Goal: Information Seeking & Learning: Find specific fact

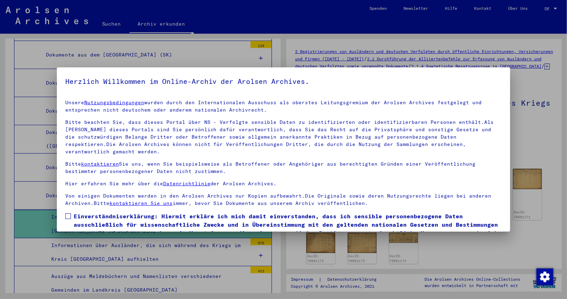
scroll to position [32, 0]
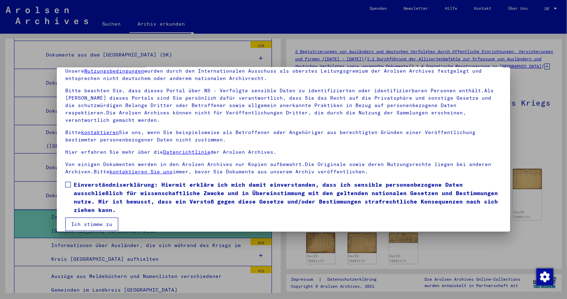
click at [69, 182] on span at bounding box center [68, 185] width 6 height 6
click at [89, 218] on button "Ich stimme zu" at bounding box center [91, 224] width 53 height 13
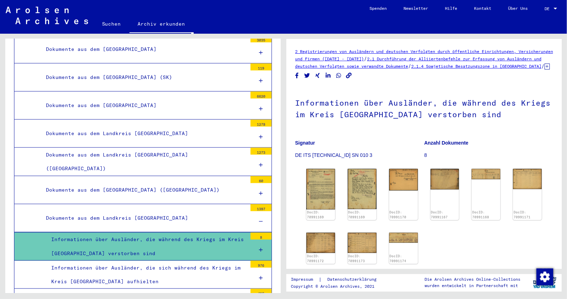
scroll to position [5434, 0]
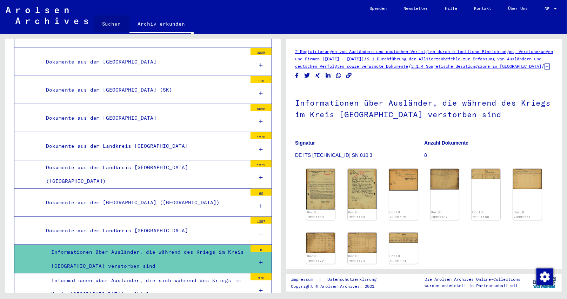
click at [110, 19] on link "Suchen" at bounding box center [112, 23] width 36 height 17
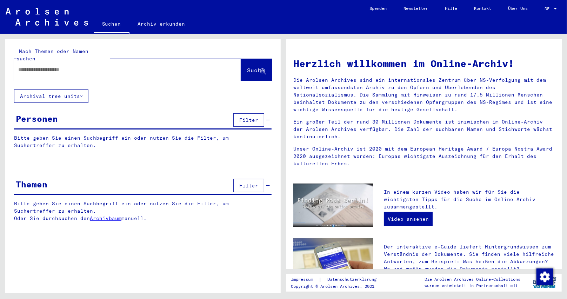
click at [51, 66] on input "text" at bounding box center [119, 69] width 202 height 7
type input "**********"
click at [254, 67] on span "Suche" at bounding box center [256, 70] width 18 height 7
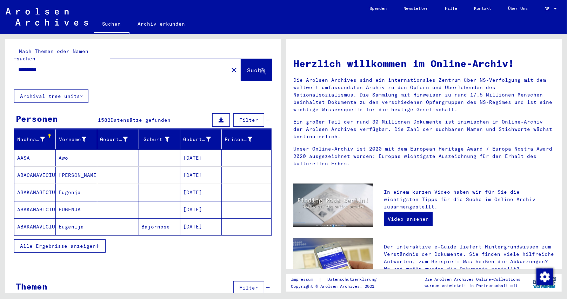
click at [287, 12] on mat-toolbar "Suchen Archiv erkunden Detailfragen/-infos zu den Dokumenten? Stelle hier einen…" at bounding box center [283, 17] width 567 height 34
click at [41, 137] on icon at bounding box center [42, 139] width 5 height 5
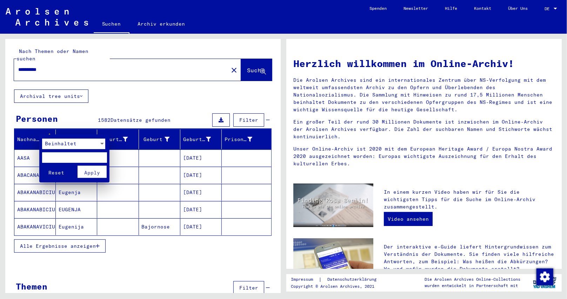
click at [52, 142] on span "Beinhaltet" at bounding box center [61, 143] width 32 height 6
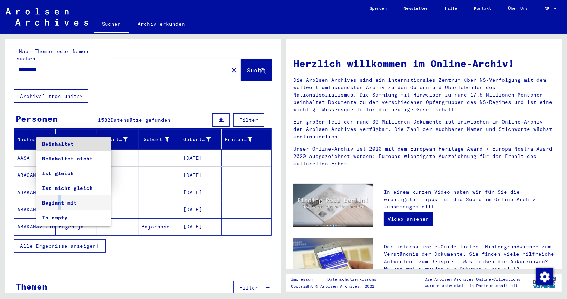
drag, startPoint x: 55, startPoint y: 201, endPoint x: 58, endPoint y: 194, distance: 7.3
click at [56, 201] on span "Beginnt mit" at bounding box center [73, 202] width 63 height 15
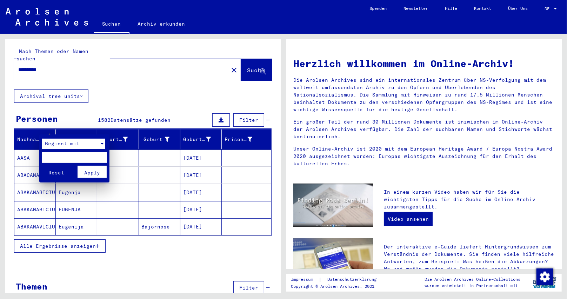
click at [61, 157] on input "text" at bounding box center [74, 157] width 65 height 11
type input "***"
click at [90, 168] on button "Apply" at bounding box center [92, 172] width 29 height 12
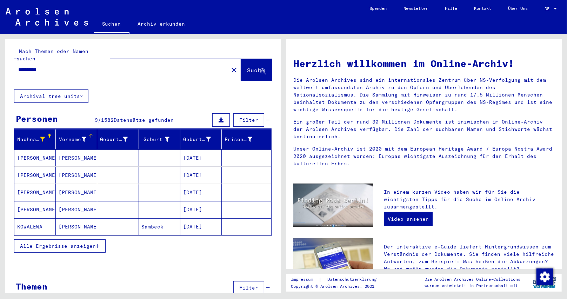
click at [82, 137] on icon at bounding box center [83, 139] width 5 height 5
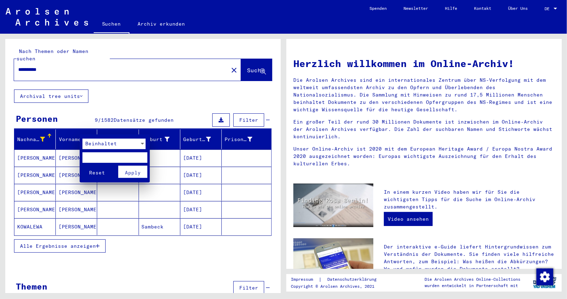
click at [89, 142] on span "Beinhaltet" at bounding box center [101, 143] width 32 height 6
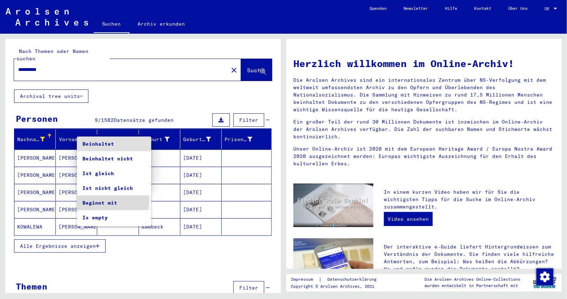
click at [105, 201] on span "Beginnt mit" at bounding box center [113, 202] width 63 height 15
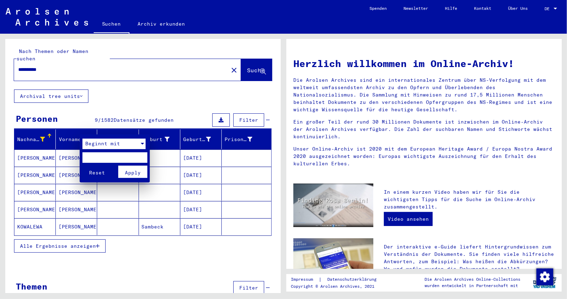
click at [105, 156] on input "text" at bounding box center [114, 157] width 65 height 11
type input "*"
click at [132, 173] on span "Apply" at bounding box center [133, 172] width 16 height 6
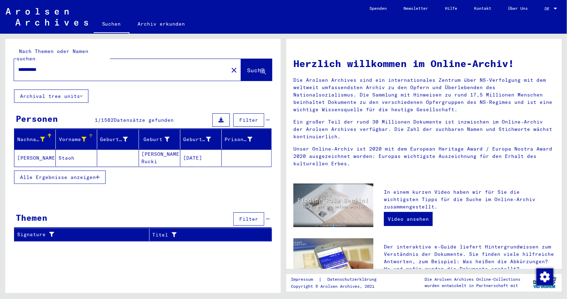
click at [99, 175] on icon "button" at bounding box center [98, 177] width 4 height 5
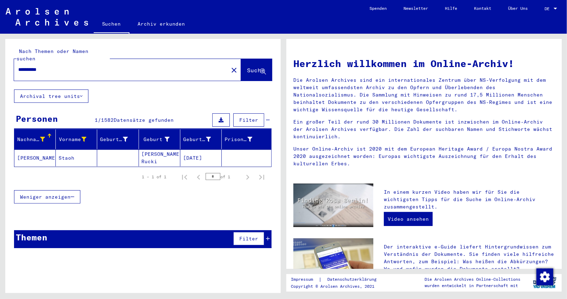
click at [165, 155] on mat-cell "[PERSON_NAME]. Rucki" at bounding box center [159, 157] width 41 height 17
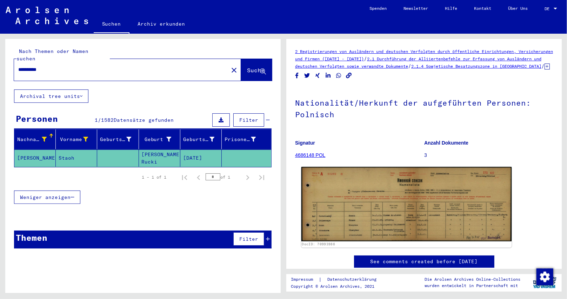
scroll to position [35, 0]
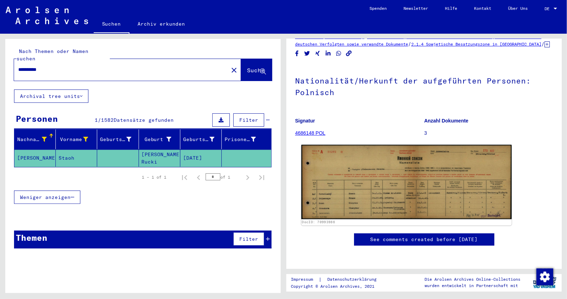
click at [350, 195] on img at bounding box center [406, 182] width 210 height 74
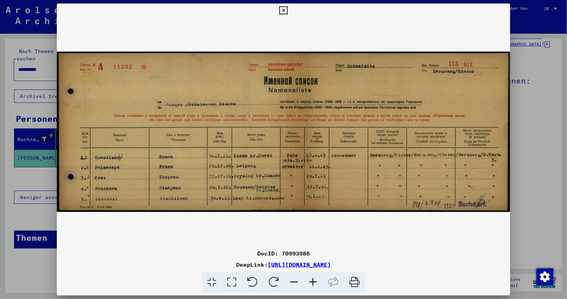
click at [317, 280] on icon at bounding box center [312, 282] width 19 height 21
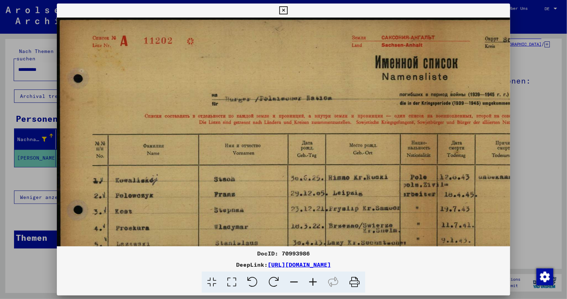
click at [317, 281] on icon at bounding box center [312, 282] width 19 height 21
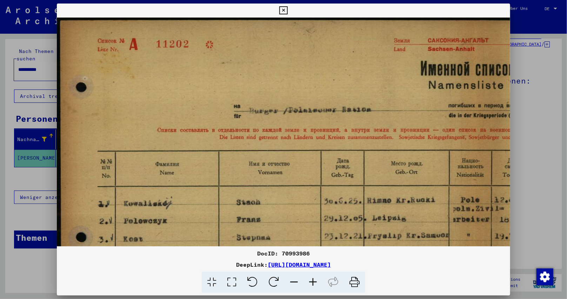
click at [317, 281] on icon at bounding box center [312, 282] width 19 height 21
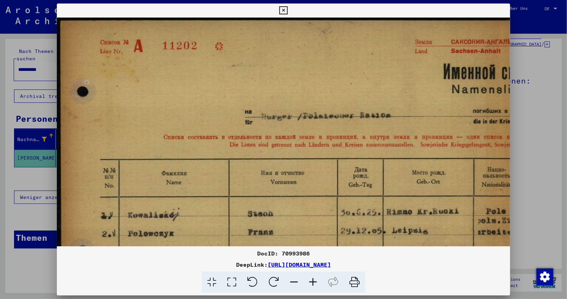
click at [317, 281] on icon at bounding box center [312, 282] width 19 height 21
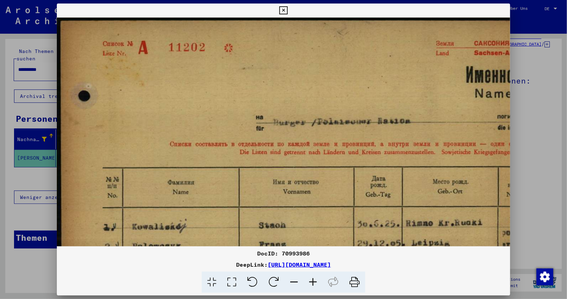
click at [317, 281] on icon at bounding box center [312, 282] width 19 height 21
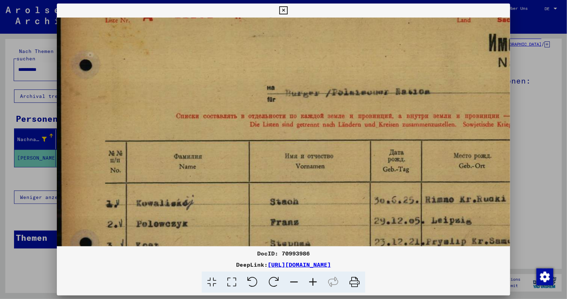
drag, startPoint x: 221, startPoint y: 172, endPoint x: 225, endPoint y: 127, distance: 44.8
click at [225, 129] on img at bounding box center [529, 149] width 945 height 334
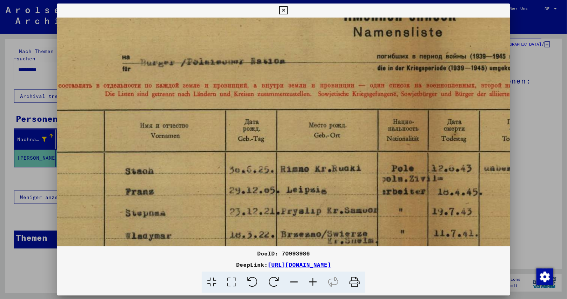
scroll to position [77, 209]
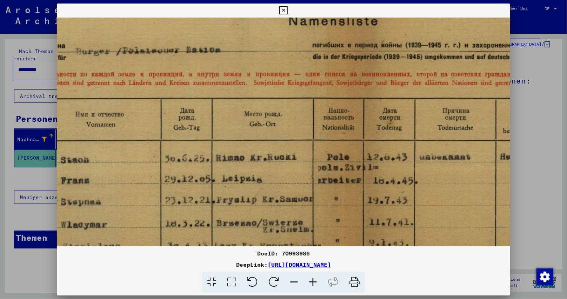
drag, startPoint x: 380, startPoint y: 204, endPoint x: 170, endPoint y: 168, distance: 212.5
click at [170, 168] on img at bounding box center [319, 108] width 945 height 334
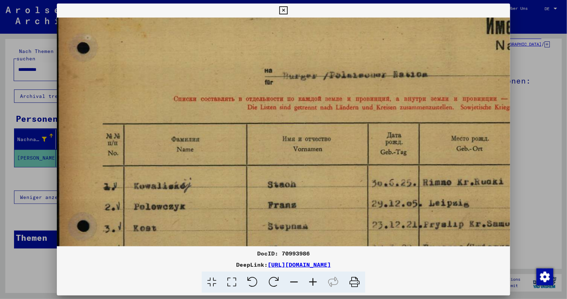
scroll to position [52, 1]
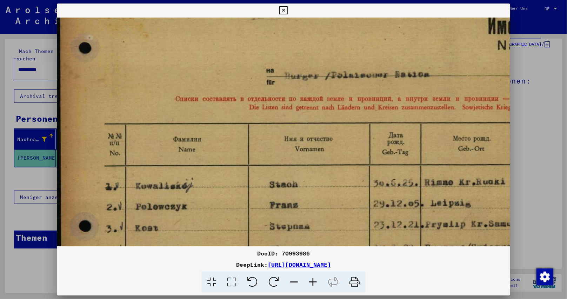
drag, startPoint x: 243, startPoint y: 131, endPoint x: 452, endPoint y: 155, distance: 210.1
click at [452, 155] on img at bounding box center [528, 132] width 945 height 334
click at [314, 285] on icon at bounding box center [312, 282] width 19 height 21
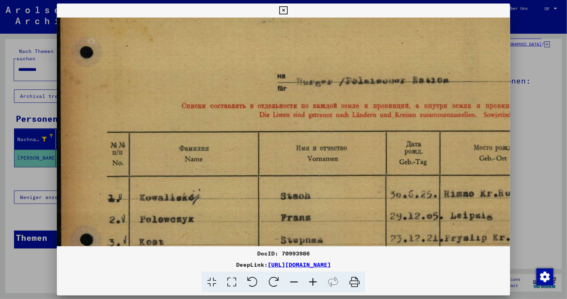
click at [314, 285] on icon at bounding box center [312, 282] width 19 height 21
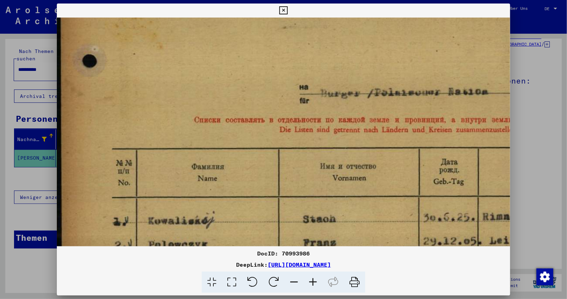
click at [314, 285] on icon at bounding box center [312, 282] width 19 height 21
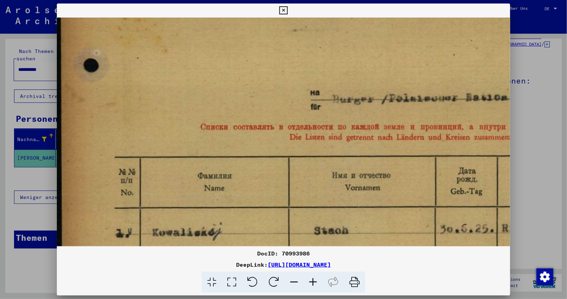
click at [314, 285] on icon at bounding box center [312, 282] width 19 height 21
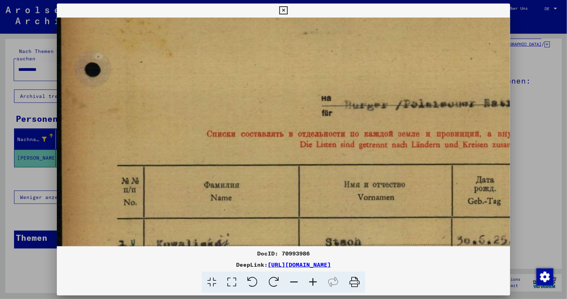
click at [314, 285] on icon at bounding box center [312, 282] width 19 height 21
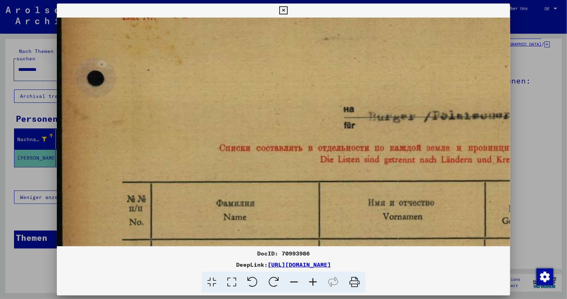
click at [314, 285] on icon at bounding box center [312, 282] width 19 height 21
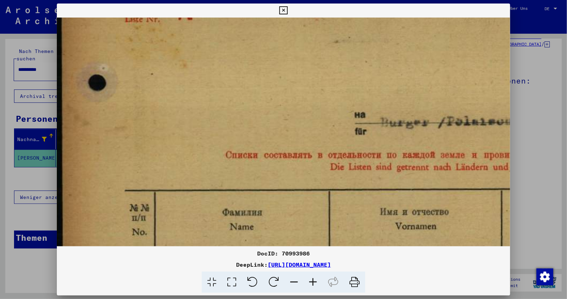
click at [314, 285] on icon at bounding box center [312, 282] width 19 height 21
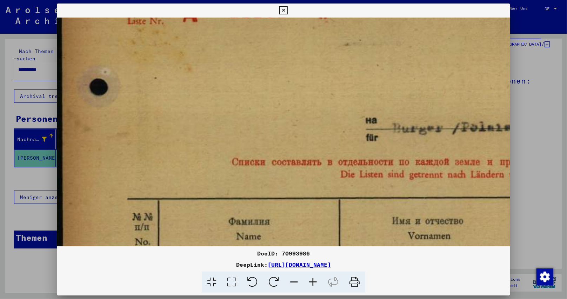
click at [314, 285] on icon at bounding box center [312, 282] width 19 height 21
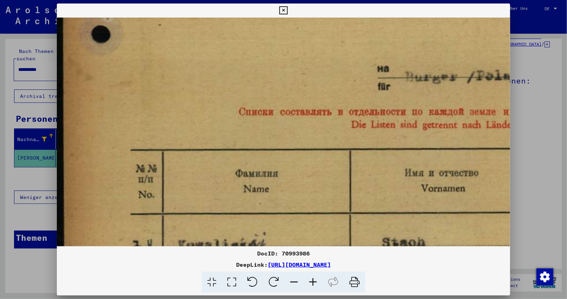
drag, startPoint x: 294, startPoint y: 170, endPoint x: 308, endPoint y: 99, distance: 72.7
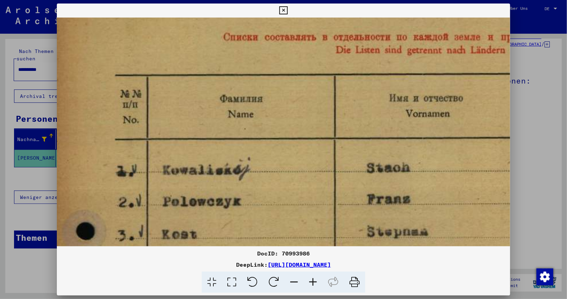
drag, startPoint x: 268, startPoint y: 174, endPoint x: 254, endPoint y: 115, distance: 61.3
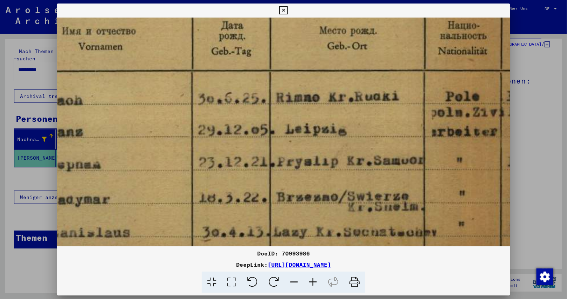
drag, startPoint x: 443, startPoint y: 218, endPoint x: 121, endPoint y: 154, distance: 328.3
click at [121, 154] on img at bounding box center [434, 20] width 1441 height 509
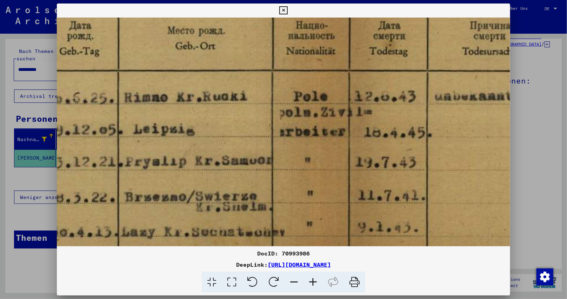
drag, startPoint x: 258, startPoint y: 146, endPoint x: 105, endPoint y: 146, distance: 152.3
click at [105, 146] on img at bounding box center [282, 20] width 1441 height 509
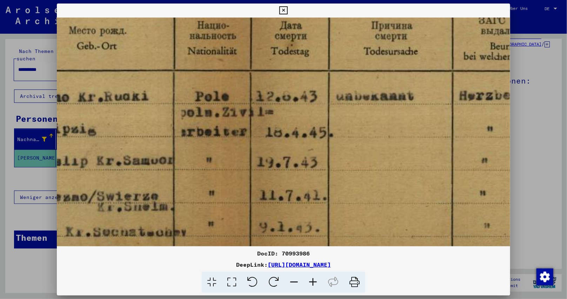
drag, startPoint x: 201, startPoint y: 143, endPoint x: 270, endPoint y: 142, distance: 69.8
click at [127, 142] on img at bounding box center [184, 20] width 1441 height 509
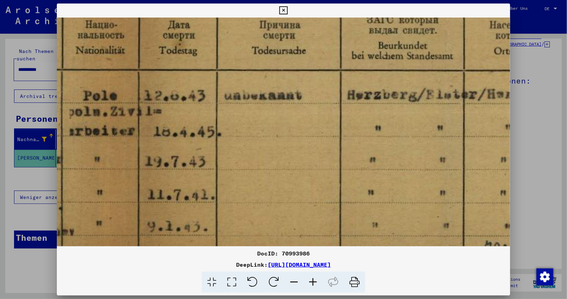
drag, startPoint x: 317, startPoint y: 142, endPoint x: 209, endPoint y: 142, distance: 108.8
click at [209, 142] on img at bounding box center [72, 20] width 1441 height 509
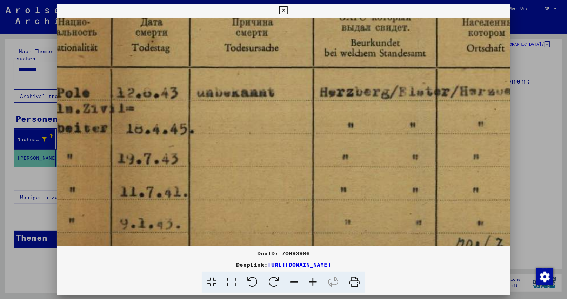
scroll to position [262, 767]
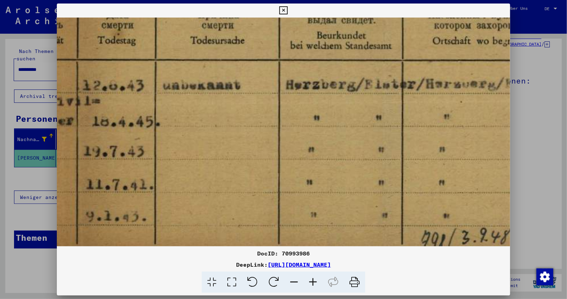
drag, startPoint x: 306, startPoint y: 153, endPoint x: 244, endPoint y: 142, distance: 62.6
click at [244, 142] on img at bounding box center [10, 9] width 1441 height 509
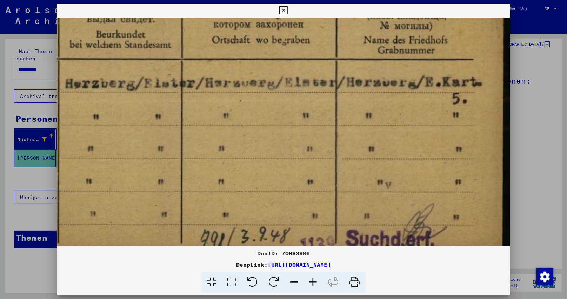
scroll to position [263, 987]
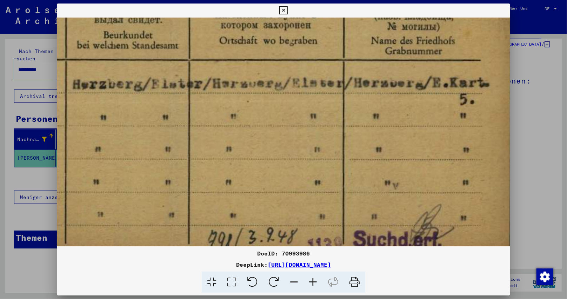
drag, startPoint x: 282, startPoint y: 135, endPoint x: 56, endPoint y: 143, distance: 226.1
click at [55, 135] on div "DocID: 70993986 DeepLink: [URL][DOMAIN_NAME]" at bounding box center [283, 149] width 567 height 299
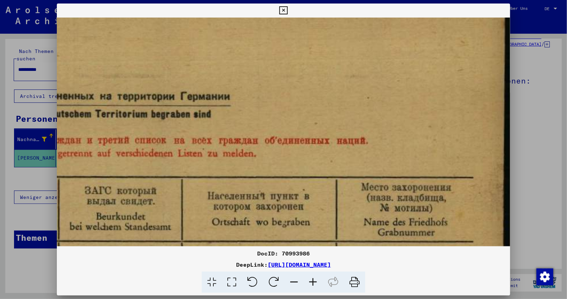
drag, startPoint x: 358, startPoint y: 52, endPoint x: 333, endPoint y: 220, distance: 170.0
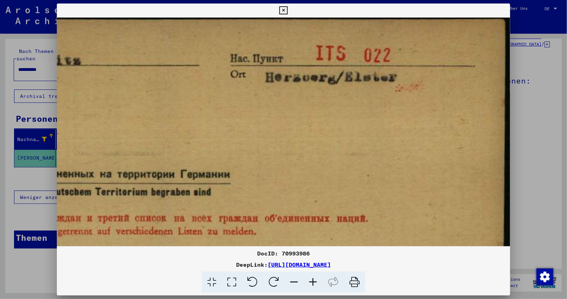
scroll to position [0, 987]
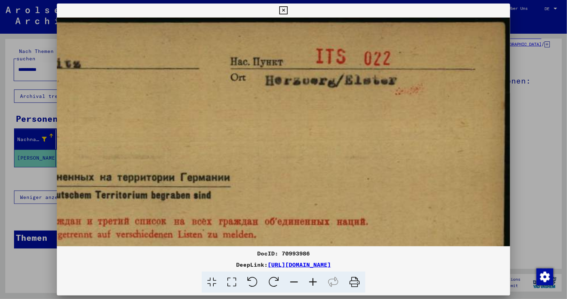
drag, startPoint x: 351, startPoint y: 69, endPoint x: 333, endPoint y: 176, distance: 108.5
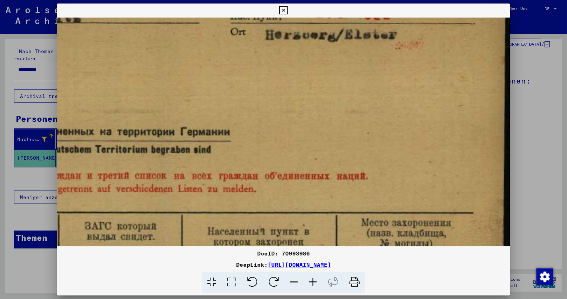
drag, startPoint x: 350, startPoint y: 113, endPoint x: 335, endPoint y: 78, distance: 38.8
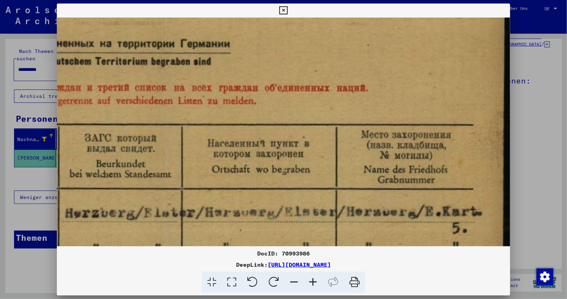
drag, startPoint x: 350, startPoint y: 120, endPoint x: 327, endPoint y: 18, distance: 105.5
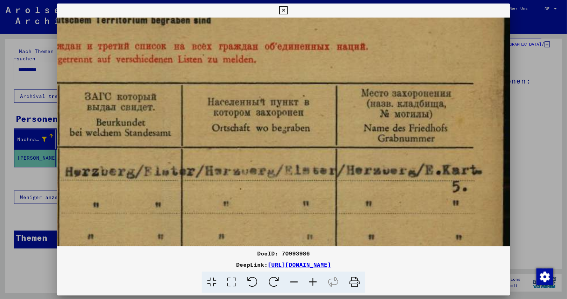
scroll to position [207, 987]
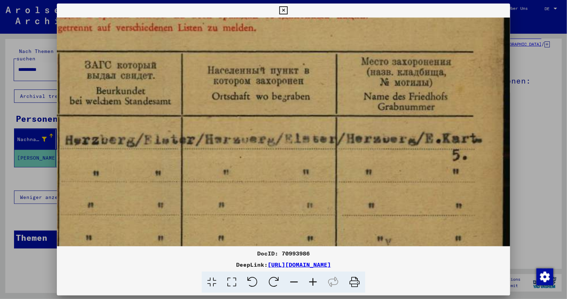
drag, startPoint x: 353, startPoint y: 143, endPoint x: 348, endPoint y: 132, distance: 12.9
drag, startPoint x: 284, startPoint y: 10, endPoint x: 303, endPoint y: 92, distance: 84.5
click at [285, 10] on icon at bounding box center [283, 10] width 8 height 8
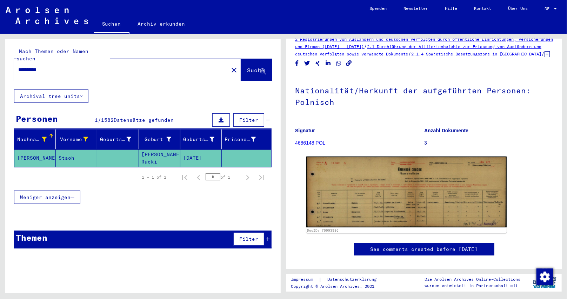
scroll to position [0, 0]
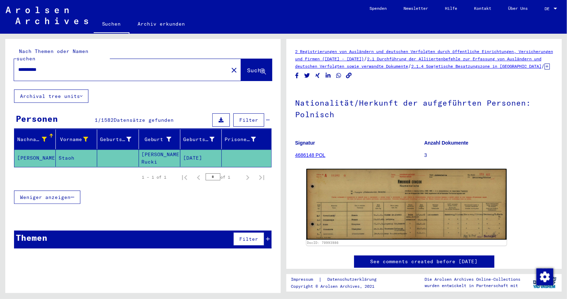
click at [544, 69] on icon at bounding box center [546, 66] width 5 height 6
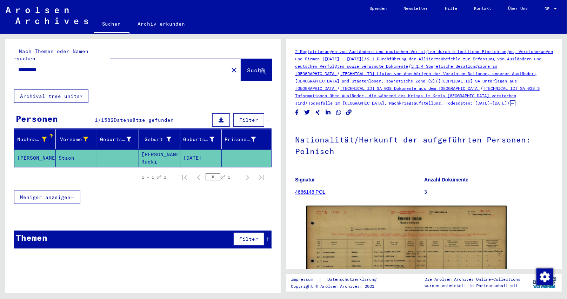
click at [158, 81] on div "**********" at bounding box center [142, 64] width 275 height 51
drag, startPoint x: 86, startPoint y: 152, endPoint x: 0, endPoint y: 150, distance: 86.3
click at [0, 150] on div "**********" at bounding box center [141, 163] width 283 height 259
copy mat-row "KOWALISKIJ Staoh"
drag, startPoint x: 64, startPoint y: 60, endPoint x: 0, endPoint y: 66, distance: 64.1
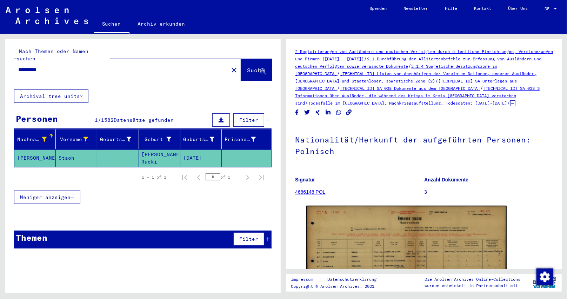
click at [0, 66] on div "**********" at bounding box center [141, 163] width 283 height 259
paste input "******"
click at [241, 59] on button "Suche" at bounding box center [256, 70] width 31 height 22
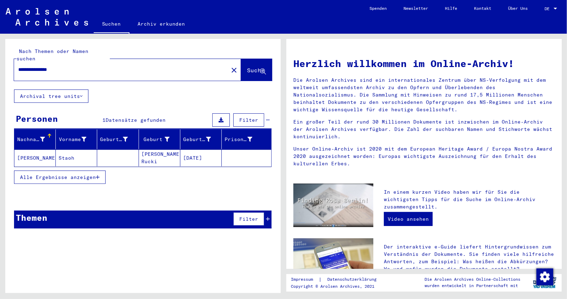
drag, startPoint x: 51, startPoint y: 62, endPoint x: 0, endPoint y: 61, distance: 51.2
click at [0, 61] on div "**********" at bounding box center [141, 163] width 283 height 259
click at [251, 67] on span "Suche" at bounding box center [256, 70] width 18 height 7
click at [0, 67] on div "Nach Themen oder Namen suchen ***** close Suche Archival tree units Personen 1 …" at bounding box center [141, 163] width 283 height 259
click at [248, 67] on span "Suche" at bounding box center [256, 70] width 18 height 7
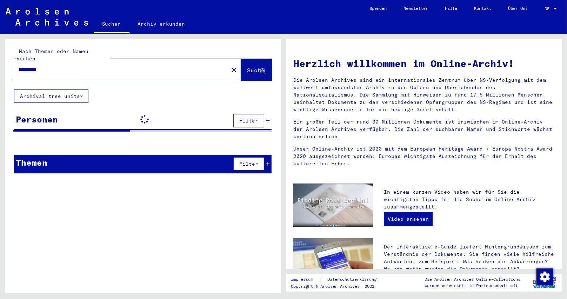
click at [186, 82] on div "**********" at bounding box center [142, 111] width 275 height 145
drag, startPoint x: 90, startPoint y: 63, endPoint x: 0, endPoint y: 63, distance: 89.8
click at [0, 63] on div "**********" at bounding box center [141, 163] width 283 height 259
paste input "*******"
type input "**********"
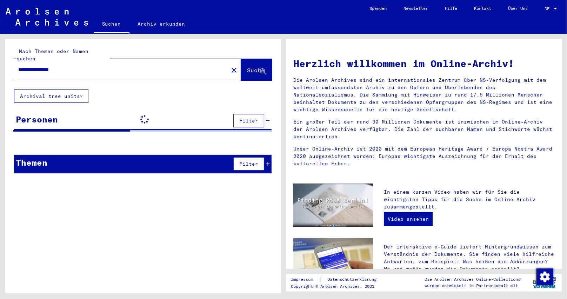
click at [132, 88] on div "**********" at bounding box center [142, 111] width 275 height 145
drag, startPoint x: 44, startPoint y: 62, endPoint x: 102, endPoint y: 63, distance: 57.9
click at [102, 66] on input "**********" at bounding box center [119, 69] width 202 height 7
drag, startPoint x: 98, startPoint y: 64, endPoint x: 16, endPoint y: 63, distance: 82.5
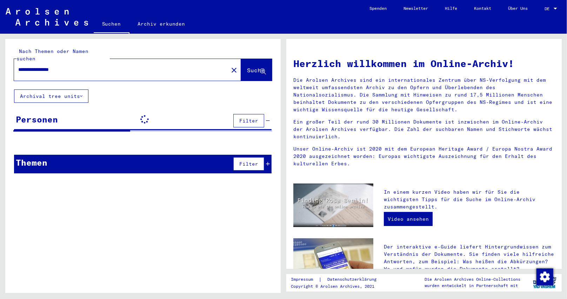
click at [16, 63] on div "**********" at bounding box center [117, 70] width 206 height 16
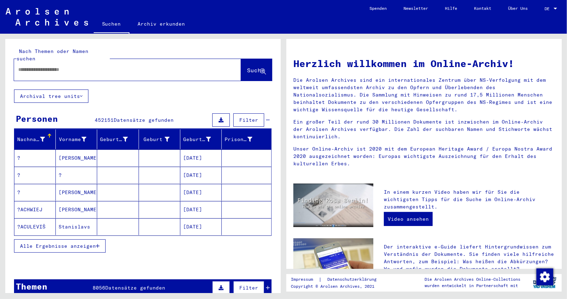
click at [43, 137] on icon at bounding box center [42, 139] width 5 height 5
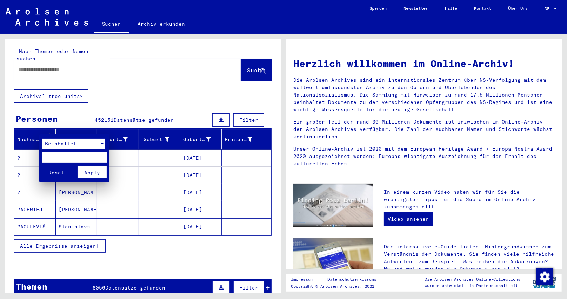
click at [58, 142] on span "Beinhaltet" at bounding box center [61, 143] width 32 height 6
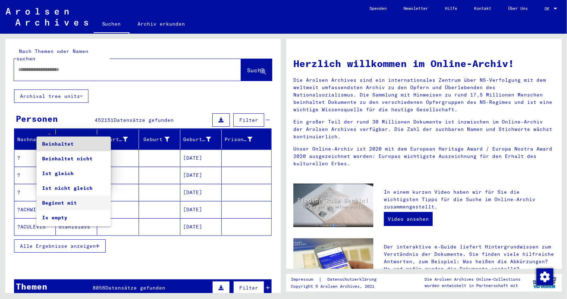
click at [63, 206] on span "Beginnt mit" at bounding box center [73, 202] width 63 height 15
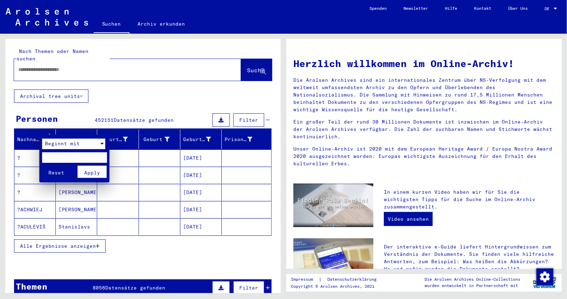
click at [75, 159] on input "text" at bounding box center [74, 157] width 65 height 11
type input "*****"
click at [97, 171] on span "Apply" at bounding box center [92, 172] width 16 height 6
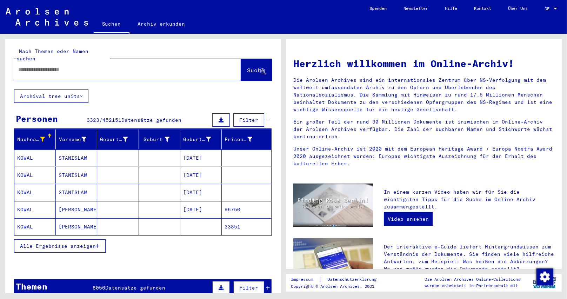
click at [99, 243] on icon "button" at bounding box center [98, 245] width 4 height 5
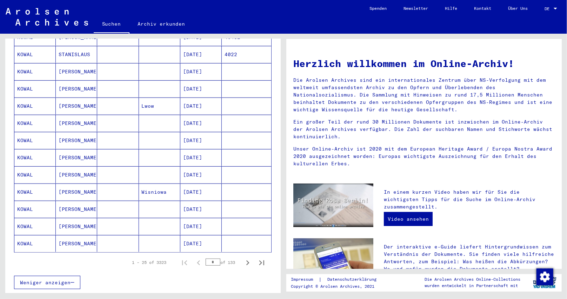
scroll to position [421, 0]
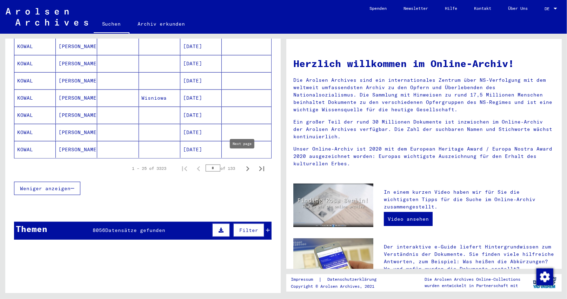
click at [246, 166] on icon "Next page" at bounding box center [247, 168] width 3 height 5
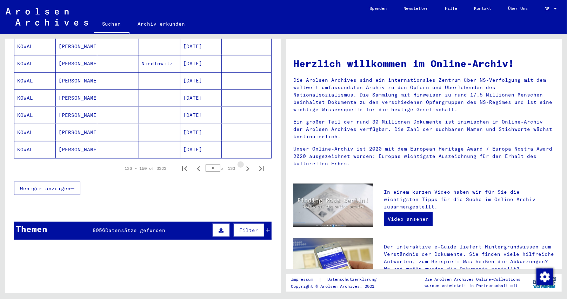
click at [246, 166] on icon "Next page" at bounding box center [247, 168] width 3 height 5
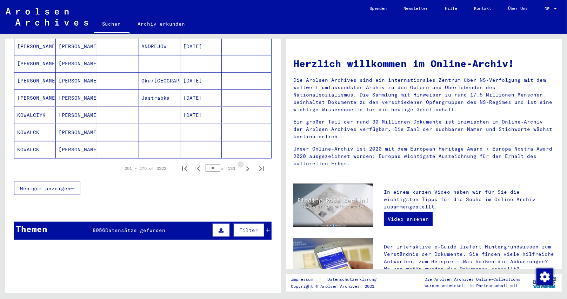
click at [246, 166] on icon "Next page" at bounding box center [247, 168] width 3 height 5
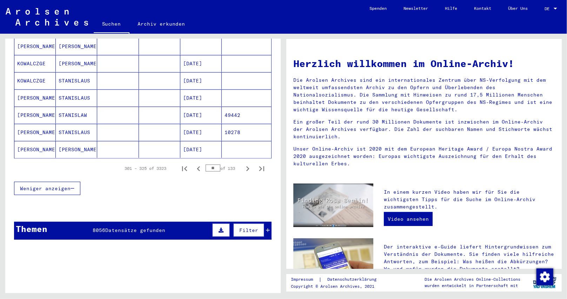
drag, startPoint x: 264, startPoint y: 21, endPoint x: 252, endPoint y: 25, distance: 12.2
click at [264, 21] on div "Suchen Archiv erkunden" at bounding box center [227, 24] width 267 height 18
click at [243, 164] on icon "Next page" at bounding box center [248, 169] width 10 height 10
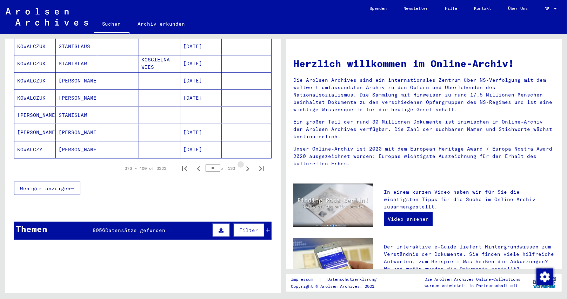
click at [243, 164] on icon "Next page" at bounding box center [248, 169] width 10 height 10
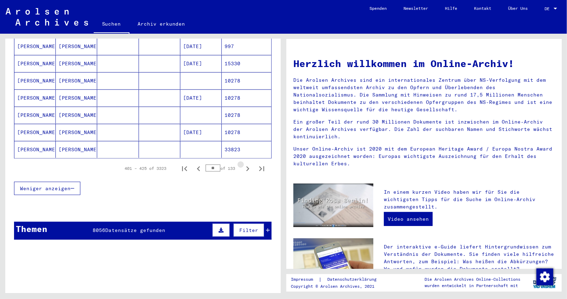
click at [243, 164] on icon "Next page" at bounding box center [248, 169] width 10 height 10
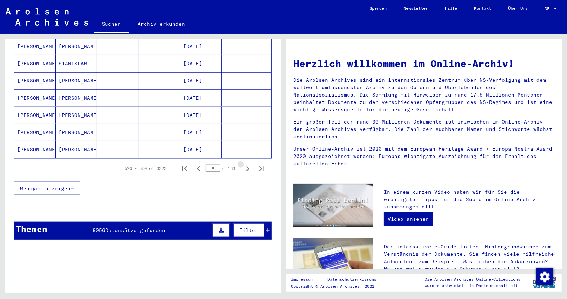
click at [243, 164] on icon "Next page" at bounding box center [248, 169] width 10 height 10
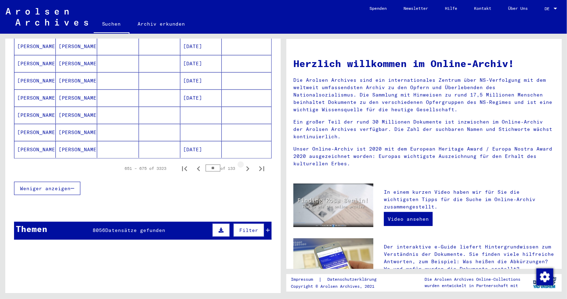
click at [243, 164] on icon "Next page" at bounding box center [248, 169] width 10 height 10
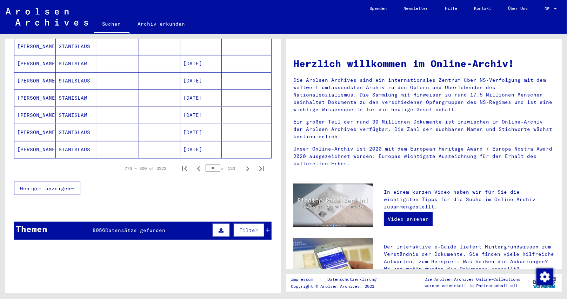
click at [244, 19] on div "Suchen Archiv erkunden" at bounding box center [227, 24] width 267 height 18
click at [243, 164] on icon "Next page" at bounding box center [248, 169] width 10 height 10
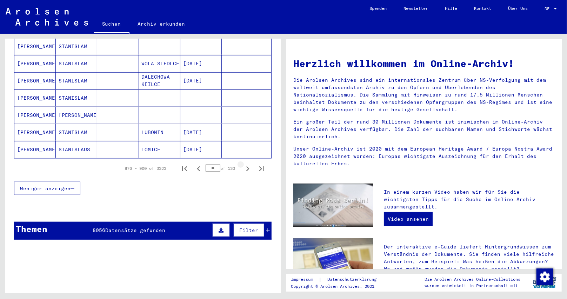
click at [243, 164] on icon "Next page" at bounding box center [248, 169] width 10 height 10
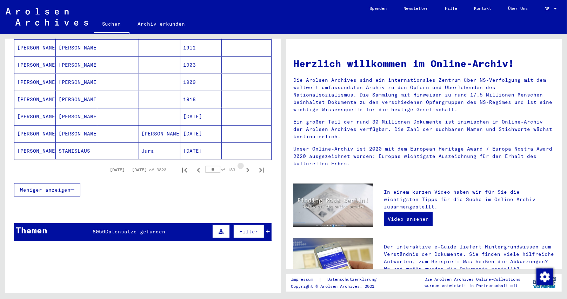
scroll to position [422, 0]
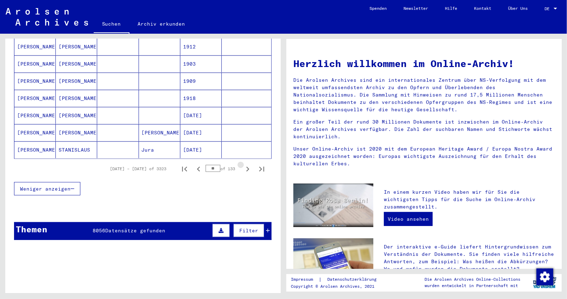
click at [243, 164] on icon "Next page" at bounding box center [248, 169] width 10 height 10
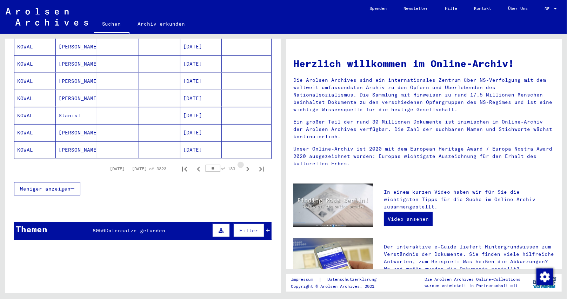
click at [243, 164] on icon "Next page" at bounding box center [248, 169] width 10 height 10
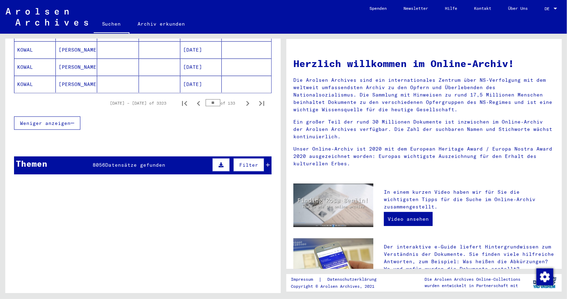
scroll to position [492, 0]
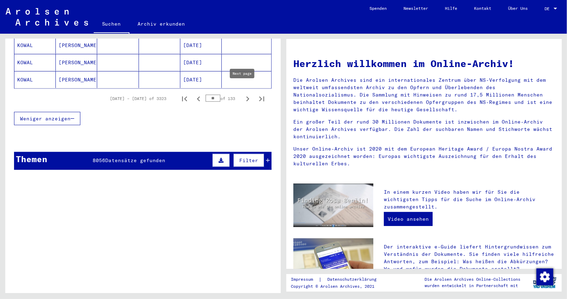
click at [243, 94] on icon "Next page" at bounding box center [248, 99] width 10 height 10
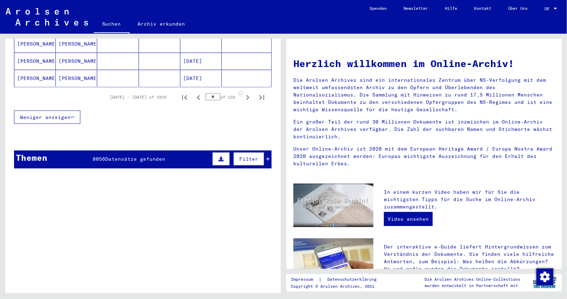
click at [243, 93] on icon "Next page" at bounding box center [248, 98] width 10 height 10
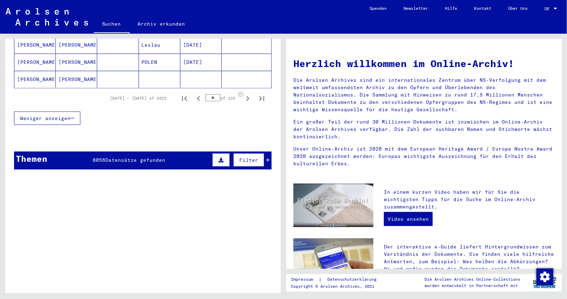
click at [243, 94] on icon "Next page" at bounding box center [248, 99] width 10 height 10
type input "**"
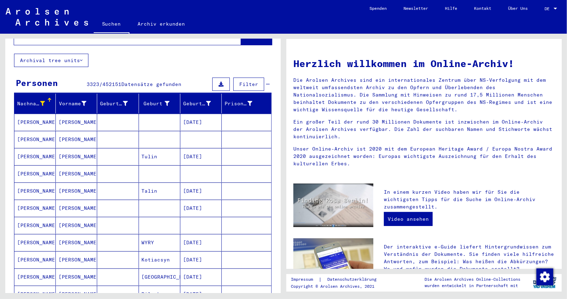
scroll to position [35, 0]
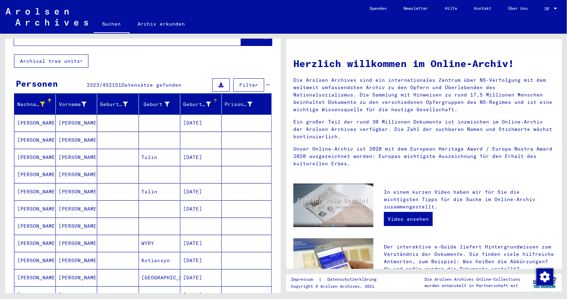
click at [206, 102] on icon at bounding box center [208, 104] width 5 height 5
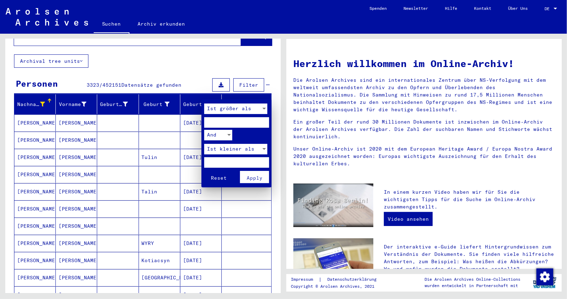
click at [266, 108] on div at bounding box center [264, 108] width 6 height 11
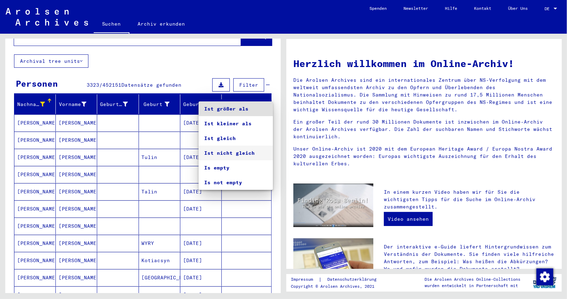
click at [239, 155] on span "Ist nicht gleich" at bounding box center [235, 153] width 63 height 15
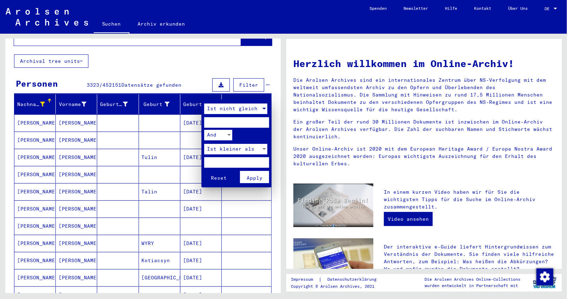
click at [225, 123] on input "number" at bounding box center [236, 122] width 65 height 11
type input "****"
click at [265, 147] on div at bounding box center [264, 149] width 6 height 11
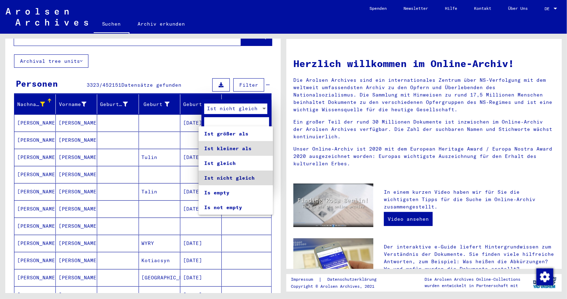
click at [235, 179] on span "Ist nicht gleich" at bounding box center [235, 177] width 63 height 15
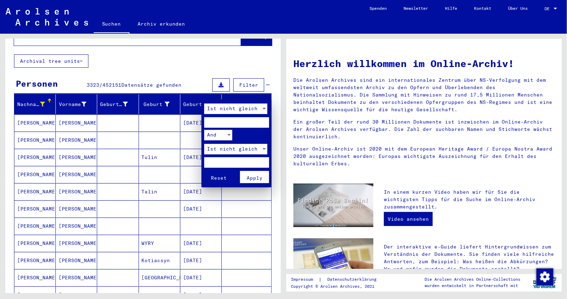
click at [228, 164] on input "number" at bounding box center [236, 162] width 65 height 11
type input "****"
click at [254, 178] on span "Apply" at bounding box center [255, 178] width 16 height 6
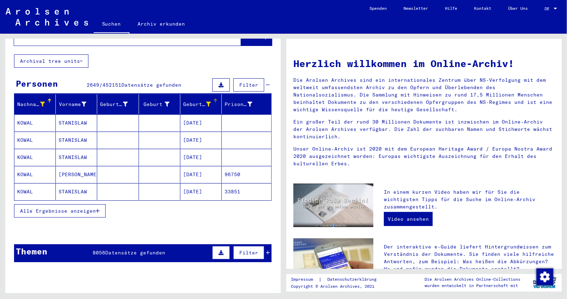
click at [206, 102] on icon at bounding box center [208, 104] width 5 height 5
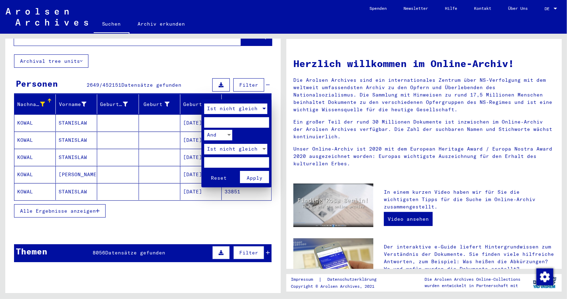
click at [263, 108] on div at bounding box center [264, 109] width 4 height 2
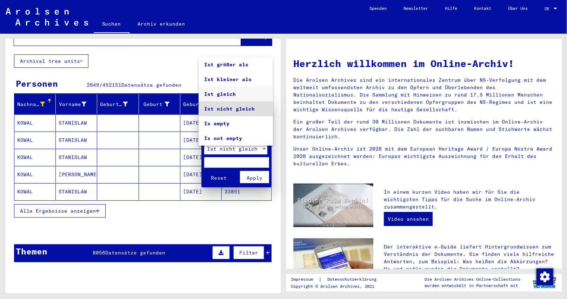
click at [239, 99] on span "Ist gleich" at bounding box center [235, 94] width 63 height 15
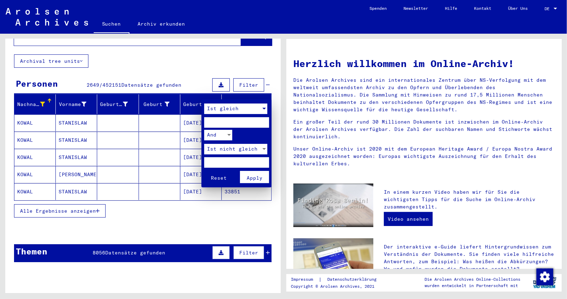
click at [265, 149] on div at bounding box center [264, 149] width 4 height 2
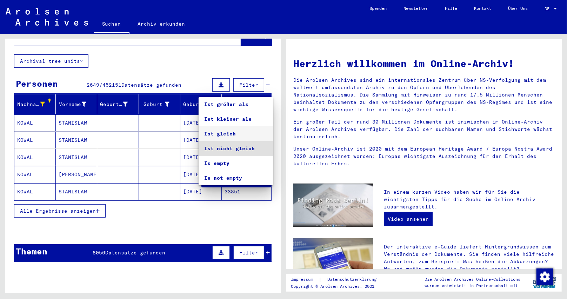
click at [232, 136] on span "Ist gleich" at bounding box center [235, 133] width 63 height 15
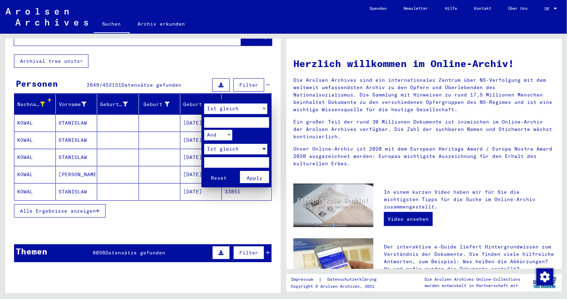
click at [253, 176] on span "Apply" at bounding box center [255, 178] width 16 height 6
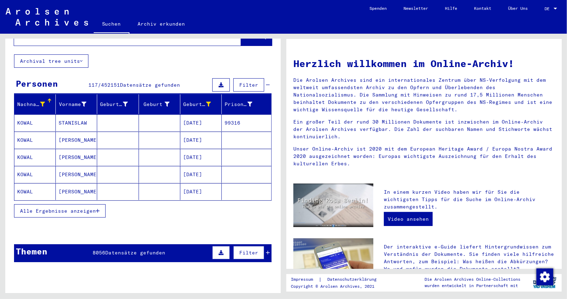
click at [100, 204] on button "Alle Ergebnisse anzeigen" at bounding box center [60, 210] width 92 height 13
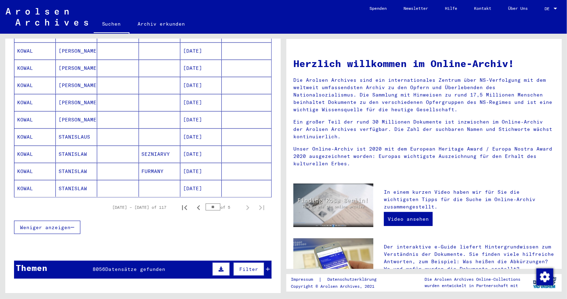
scroll to position [386, 0]
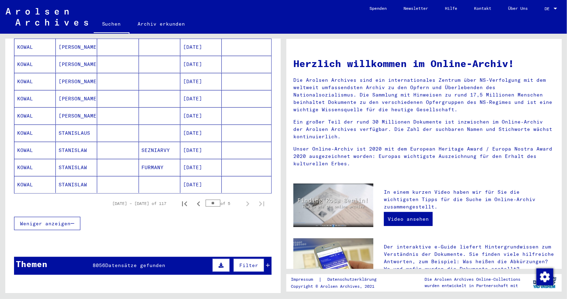
drag, startPoint x: 211, startPoint y: 196, endPoint x: 194, endPoint y: 195, distance: 16.9
click at [200, 196] on div "[DATE] – [DATE] of 117 ** of 5" at bounding box center [186, 203] width 165 height 14
drag, startPoint x: 200, startPoint y: 206, endPoint x: 209, endPoint y: 204, distance: 9.4
click at [202, 213] on div "Weniger anzeigen" at bounding box center [143, 223] width 258 height 20
click at [243, 199] on icon "Next page" at bounding box center [248, 204] width 10 height 10
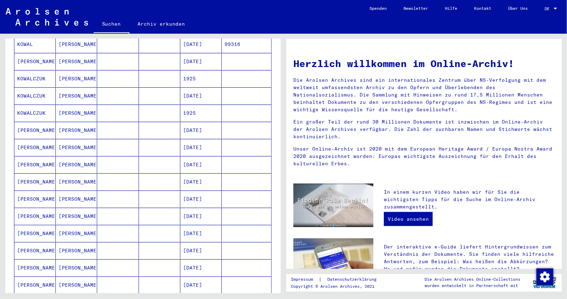
scroll to position [140, 0]
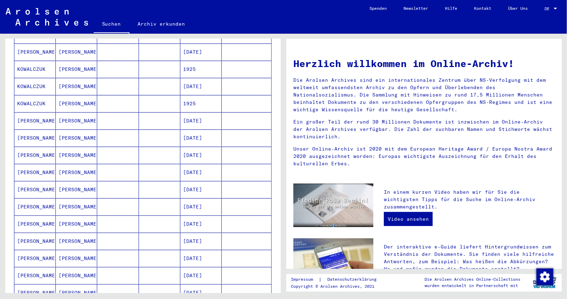
click at [199, 61] on mat-cell "1925" at bounding box center [200, 69] width 41 height 17
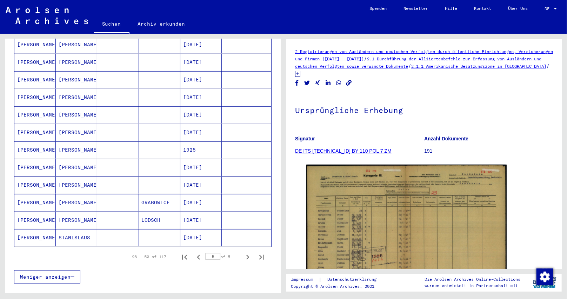
scroll to position [352, 0]
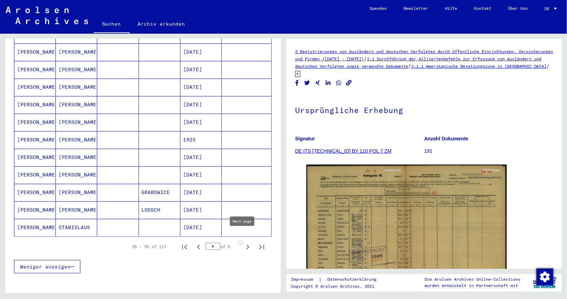
click at [246, 245] on icon "Next page" at bounding box center [247, 247] width 3 height 5
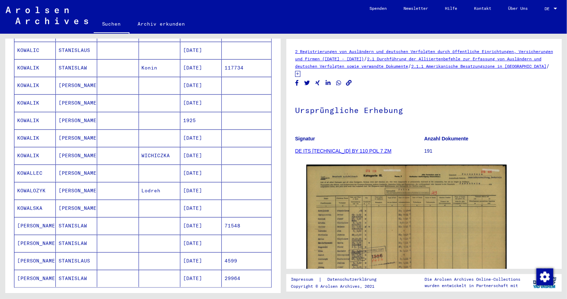
scroll to position [316, 0]
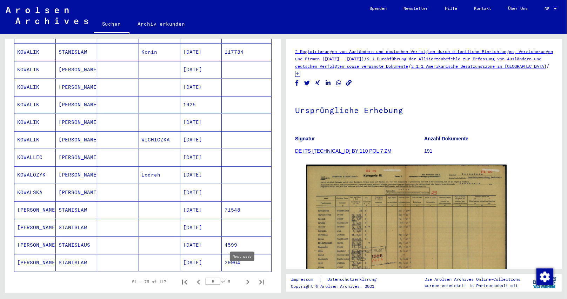
click at [243, 277] on icon "Next page" at bounding box center [248, 282] width 10 height 10
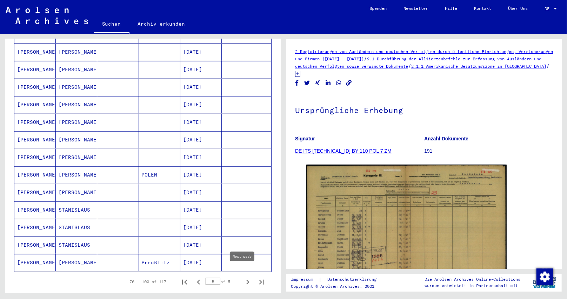
click at [246, 280] on icon "Next page" at bounding box center [247, 282] width 3 height 5
type input "*"
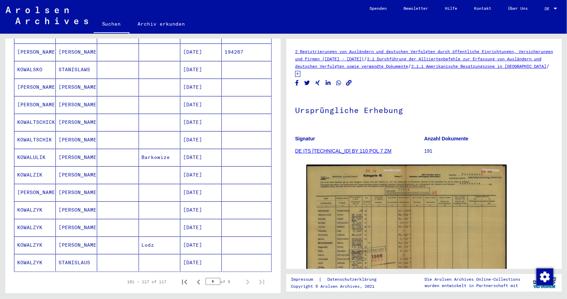
scroll to position [211, 0]
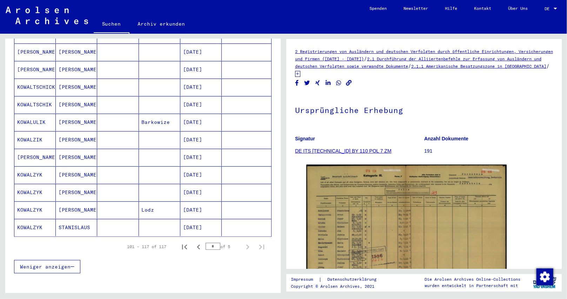
click at [216, 14] on mat-toolbar "Suchen Archiv erkunden Detailfragen/-infos zu den Dokumenten? Stelle hier einen…" at bounding box center [283, 17] width 567 height 34
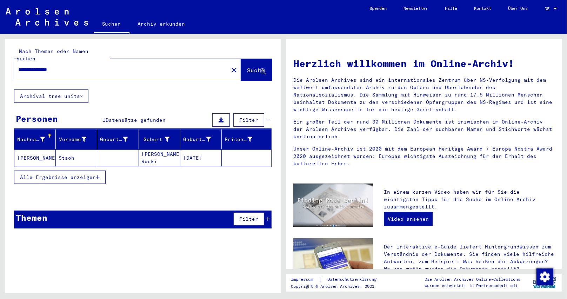
click at [152, 149] on mat-cell "[PERSON_NAME]. Rucki" at bounding box center [159, 157] width 41 height 17
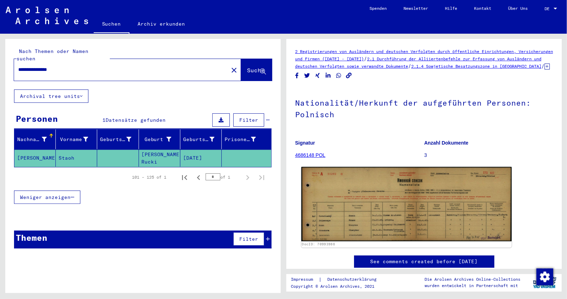
click at [361, 215] on img at bounding box center [406, 204] width 210 height 74
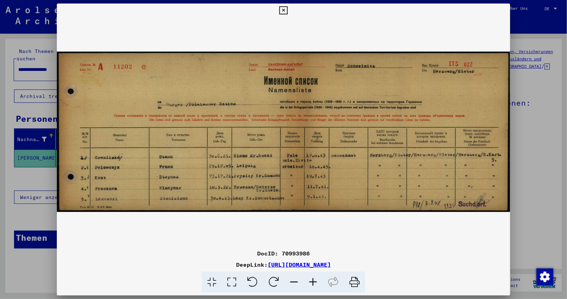
click at [312, 283] on icon at bounding box center [312, 282] width 19 height 21
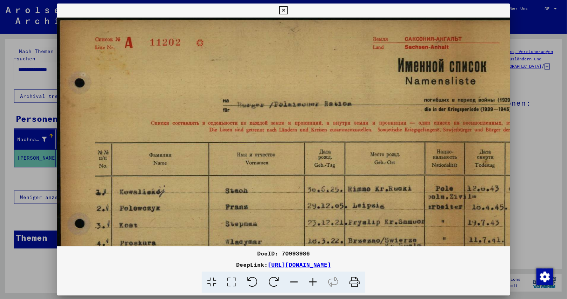
click at [312, 283] on icon at bounding box center [312, 282] width 19 height 21
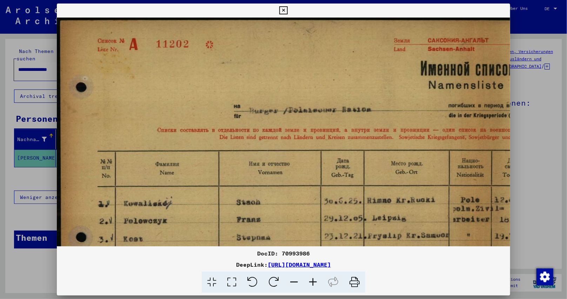
click at [312, 283] on icon at bounding box center [312, 282] width 19 height 21
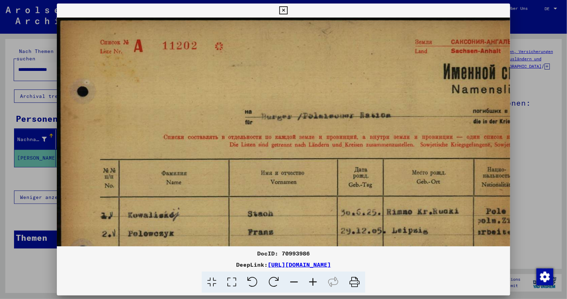
click at [312, 283] on icon at bounding box center [312, 282] width 19 height 21
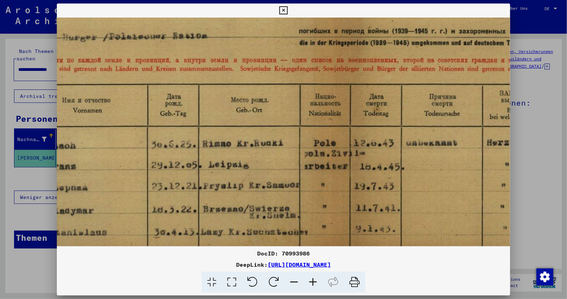
drag, startPoint x: 302, startPoint y: 223, endPoint x: 0, endPoint y: 70, distance: 339.0
click at [0, 70] on div "DocID: 70993986 DeepLink: [URL][DOMAIN_NAME]" at bounding box center [283, 149] width 567 height 299
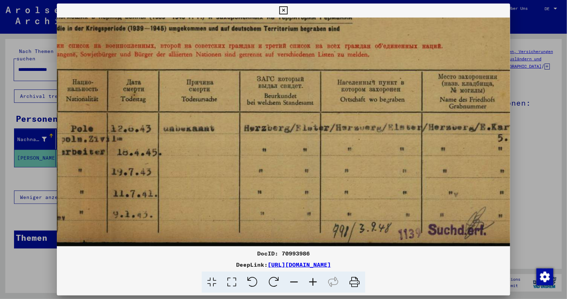
drag, startPoint x: 221, startPoint y: 94, endPoint x: 155, endPoint y: 93, distance: 65.6
click at [155, 93] on img at bounding box center [63, 79] width 945 height 334
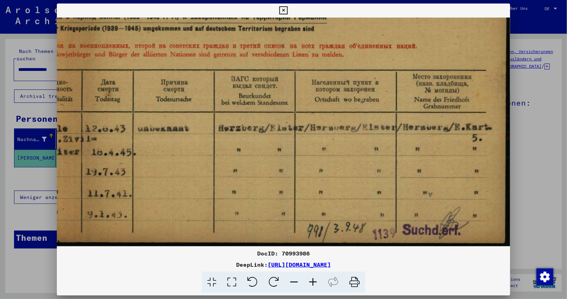
scroll to position [105, 491]
drag, startPoint x: 342, startPoint y: 120, endPoint x: 188, endPoint y: 95, distance: 156.8
click at [191, 95] on img at bounding box center [38, 79] width 945 height 334
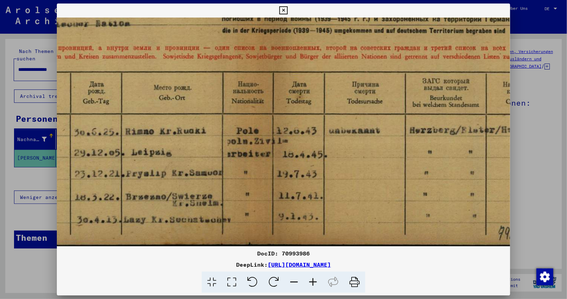
drag, startPoint x: 188, startPoint y: 149, endPoint x: 379, endPoint y: 152, distance: 190.9
click at [379, 152] on img at bounding box center [229, 81] width 945 height 334
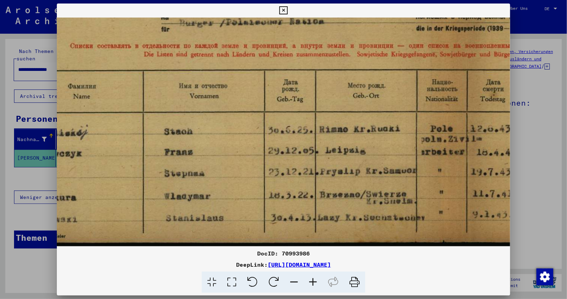
scroll to position [105, 105]
drag, startPoint x: 219, startPoint y: 164, endPoint x: 415, endPoint y: 149, distance: 196.4
click at [415, 149] on img at bounding box center [424, 79] width 945 height 334
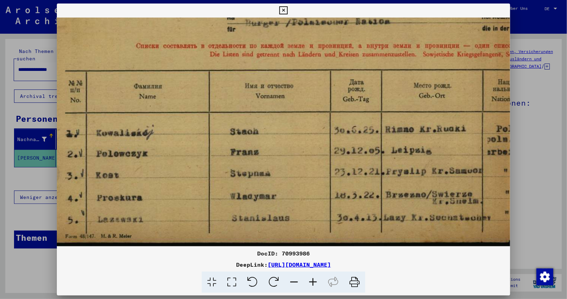
scroll to position [105, 19]
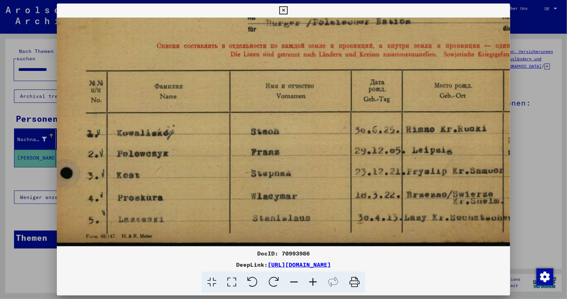
drag, startPoint x: 210, startPoint y: 186, endPoint x: 295, endPoint y: 165, distance: 87.5
click at [295, 165] on img at bounding box center [510, 79] width 945 height 334
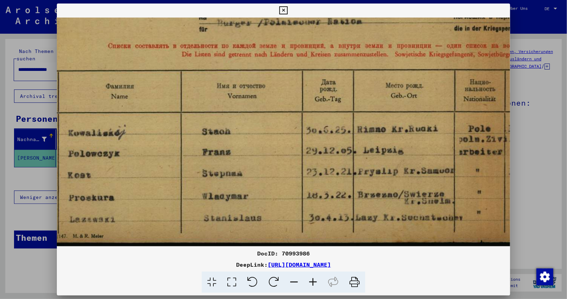
scroll to position [105, 80]
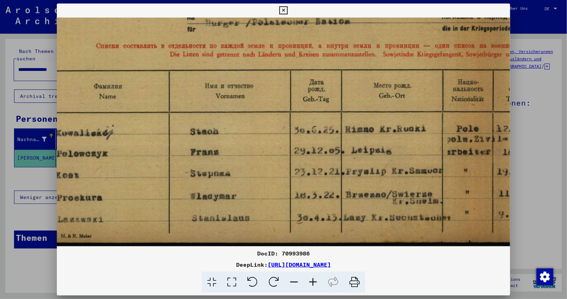
drag, startPoint x: 309, startPoint y: 173, endPoint x: 248, endPoint y: 156, distance: 63.0
click at [248, 156] on img at bounding box center [449, 79] width 945 height 334
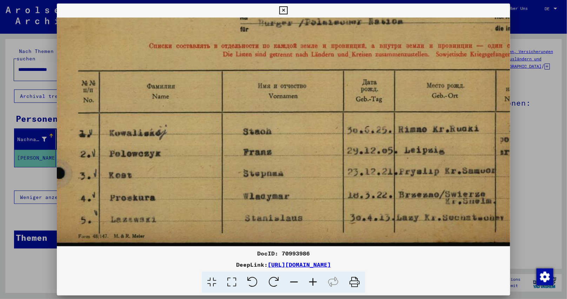
scroll to position [105, 18]
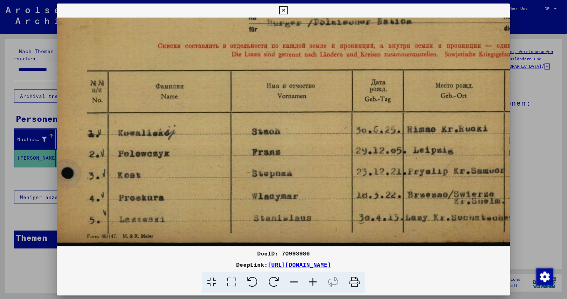
drag, startPoint x: 231, startPoint y: 163, endPoint x: 293, endPoint y: 159, distance: 61.9
click at [293, 159] on img at bounding box center [511, 79] width 945 height 334
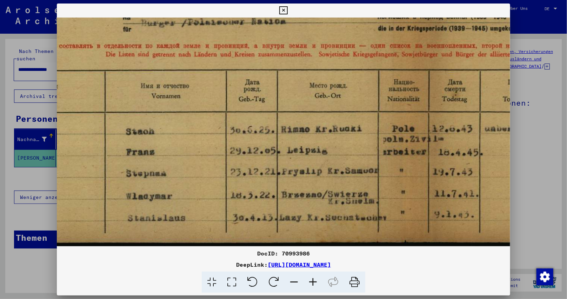
scroll to position [105, 155]
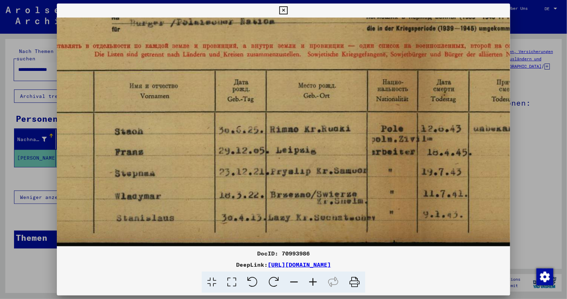
drag, startPoint x: 399, startPoint y: 185, endPoint x: 259, endPoint y: 146, distance: 145.1
click at [261, 151] on img at bounding box center [373, 79] width 945 height 334
click at [406, 287] on div at bounding box center [284, 282] width 448 height 21
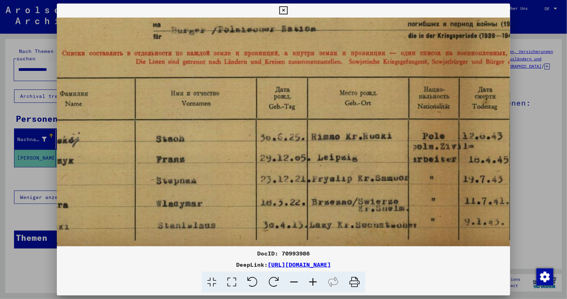
scroll to position [105, 0]
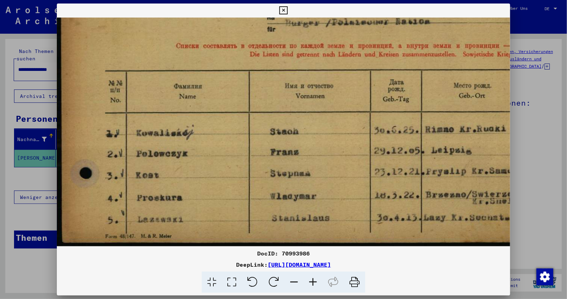
drag, startPoint x: 451, startPoint y: 193, endPoint x: 566, endPoint y: 125, distance: 133.9
click at [566, 125] on div "DocID: 70993986 DeepLink: [URL][DOMAIN_NAME]" at bounding box center [283, 149] width 567 height 299
click at [286, 10] on icon at bounding box center [283, 10] width 8 height 8
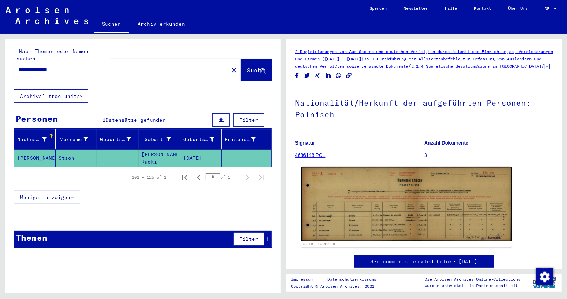
click at [417, 212] on img at bounding box center [406, 204] width 210 height 74
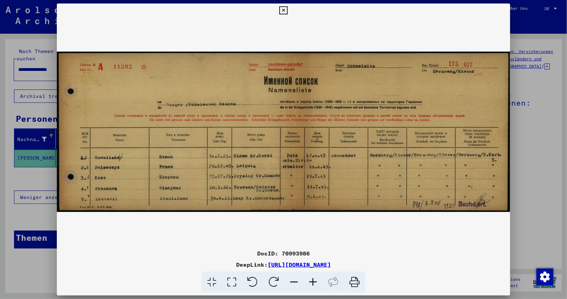
click at [316, 283] on icon at bounding box center [312, 282] width 19 height 21
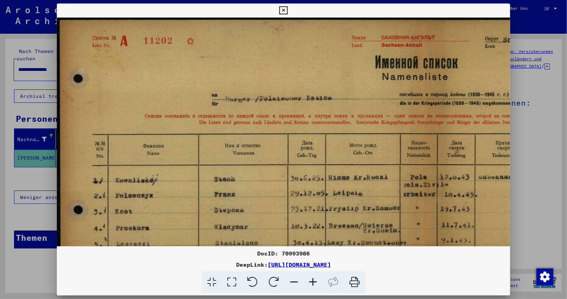
click at [316, 281] on icon at bounding box center [312, 282] width 19 height 21
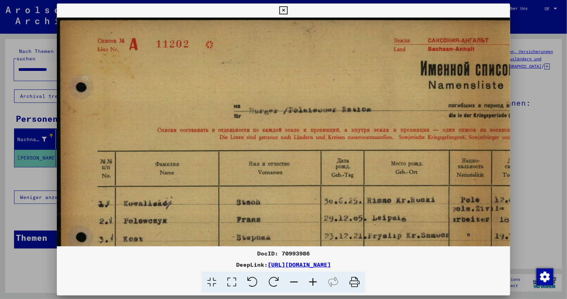
click at [316, 281] on icon at bounding box center [312, 282] width 19 height 21
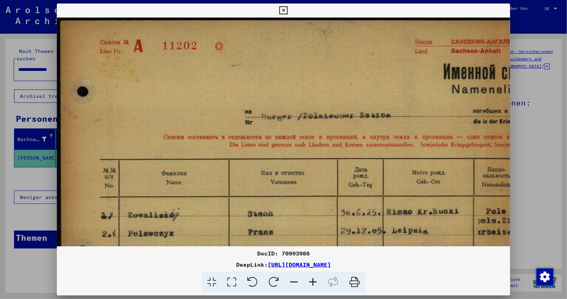
click at [316, 281] on icon at bounding box center [312, 282] width 19 height 21
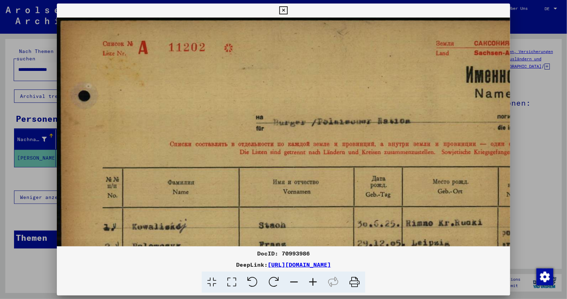
scroll to position [88, 1]
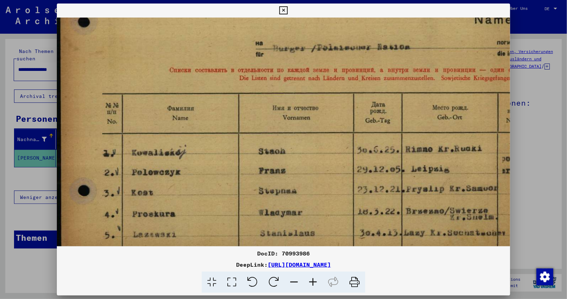
drag, startPoint x: 326, startPoint y: 166, endPoint x: 325, endPoint y: 96, distance: 70.2
click at [325, 100] on img at bounding box center [503, 101] width 895 height 316
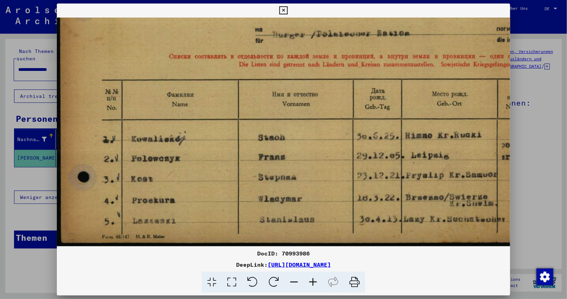
scroll to position [88, 0]
drag, startPoint x: 336, startPoint y: 111, endPoint x: 342, endPoint y: 91, distance: 20.7
click at [342, 91] on img at bounding box center [504, 88] width 895 height 316
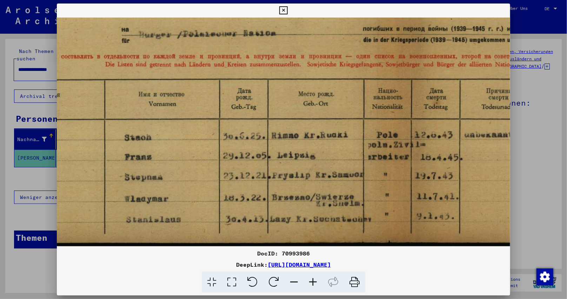
scroll to position [88, 149]
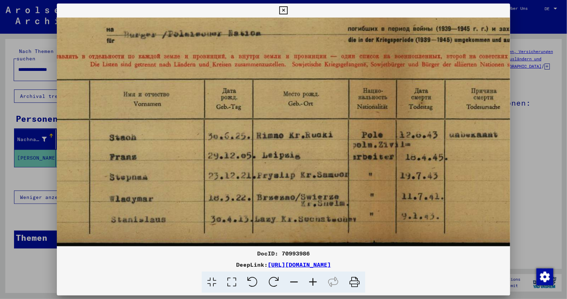
drag, startPoint x: 300, startPoint y: 158, endPoint x: 149, endPoint y: 133, distance: 152.3
click at [149, 133] on img at bounding box center [354, 88] width 895 height 316
drag, startPoint x: 281, startPoint y: 253, endPoint x: 323, endPoint y: 252, distance: 42.5
click at [323, 252] on div "DocID: 70993986" at bounding box center [284, 253] width 454 height 8
copy div "70993986"
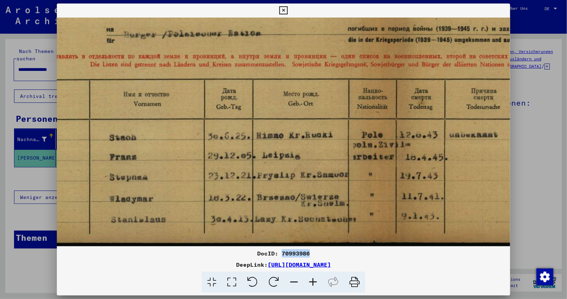
drag, startPoint x: 285, startPoint y: 9, endPoint x: 87, endPoint y: 52, distance: 202.4
click at [285, 10] on icon at bounding box center [283, 10] width 8 height 8
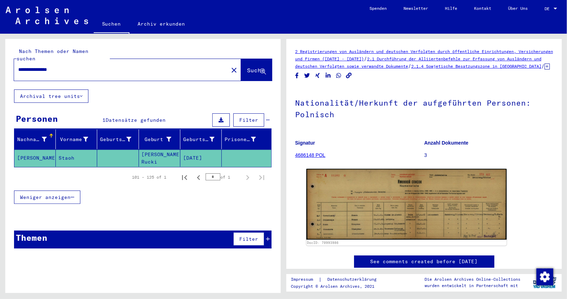
drag, startPoint x: 80, startPoint y: 61, endPoint x: 0, endPoint y: 69, distance: 80.7
click at [0, 69] on div "**********" at bounding box center [141, 163] width 283 height 259
paste input "text"
drag, startPoint x: 40, startPoint y: 61, endPoint x: 45, endPoint y: 61, distance: 4.2
click at [45, 66] on input "********" at bounding box center [121, 69] width 206 height 7
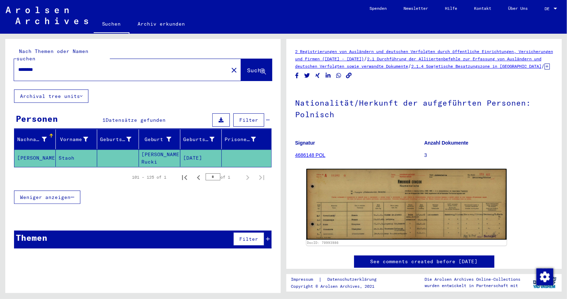
click at [247, 67] on span "Suche" at bounding box center [256, 70] width 18 height 7
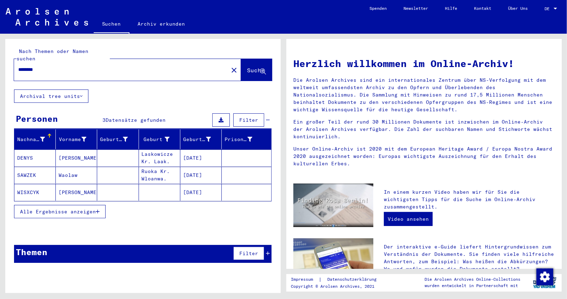
click at [169, 151] on mat-cell "Laskowicze Kr. Laak." at bounding box center [159, 157] width 41 height 17
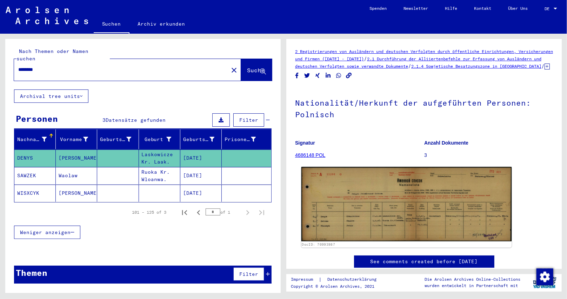
click at [389, 209] on img at bounding box center [406, 204] width 210 height 75
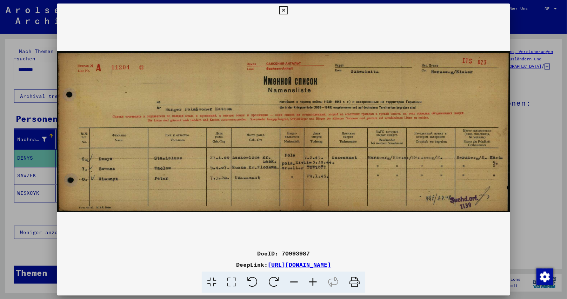
click at [314, 280] on icon at bounding box center [312, 282] width 19 height 21
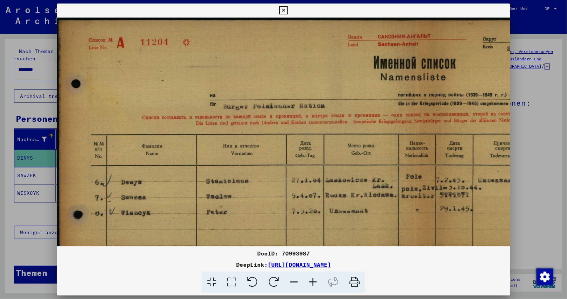
click at [314, 280] on icon at bounding box center [312, 282] width 19 height 21
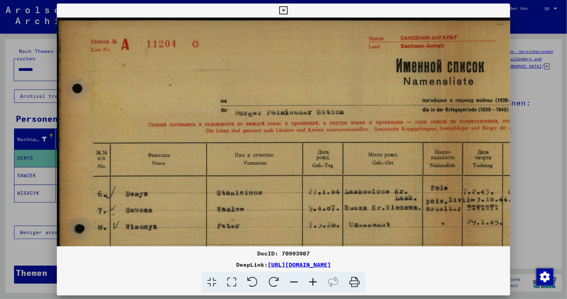
click at [314, 280] on icon at bounding box center [312, 282] width 19 height 21
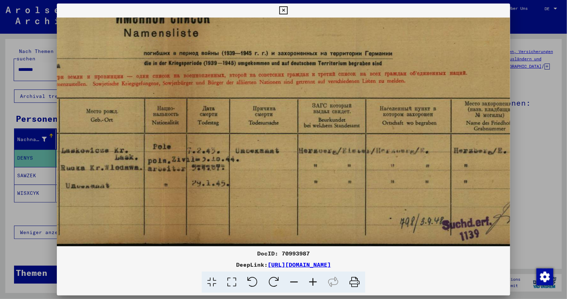
drag, startPoint x: 292, startPoint y: 182, endPoint x: 0, endPoint y: 112, distance: 300.7
click at [0, 112] on div "DocID: 70993987 DeepLink: [URL][DOMAIN_NAME]" at bounding box center [283, 149] width 567 height 299
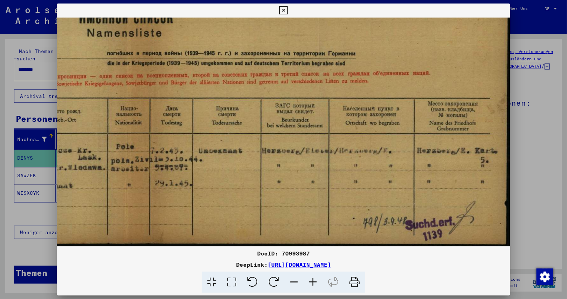
drag, startPoint x: 234, startPoint y: 132, endPoint x: 107, endPoint y: 120, distance: 128.2
click at [107, 120] on img at bounding box center [113, 105] width 793 height 281
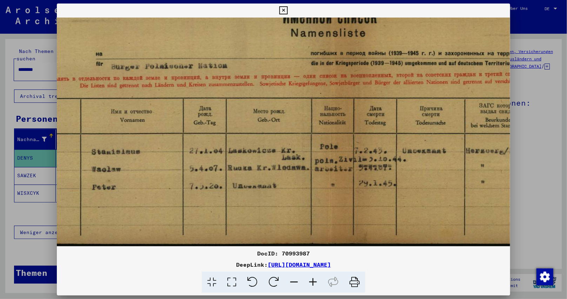
drag, startPoint x: 122, startPoint y: 170, endPoint x: 326, endPoint y: 155, distance: 204.8
click at [326, 155] on img at bounding box center [317, 105] width 793 height 281
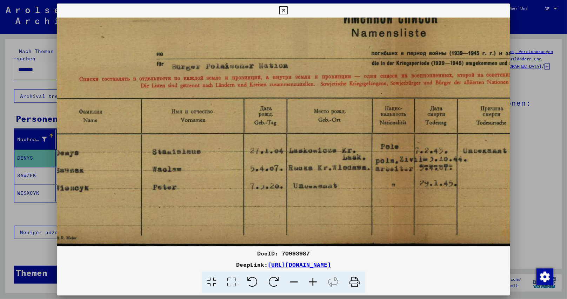
click at [209, 166] on img at bounding box center [378, 105] width 793 height 281
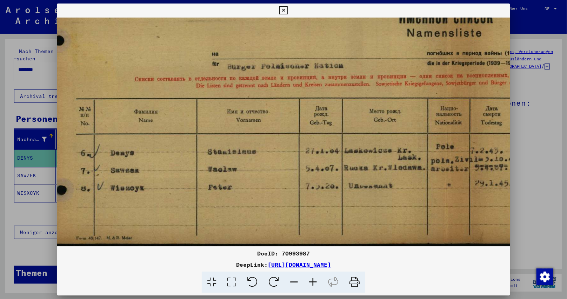
scroll to position [53, 9]
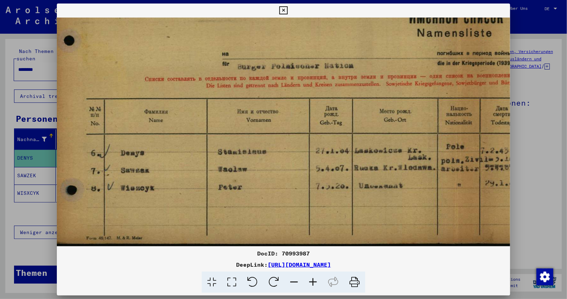
drag, startPoint x: 148, startPoint y: 171, endPoint x: 209, endPoint y: 166, distance: 60.9
click at [209, 166] on img at bounding box center [443, 105] width 793 height 281
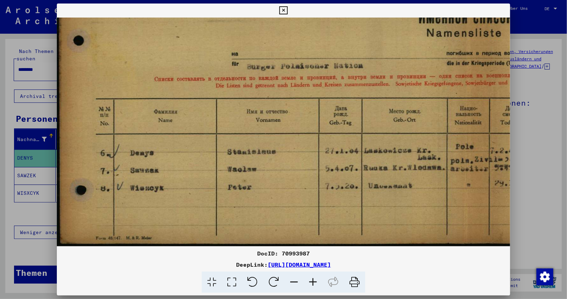
drag, startPoint x: 136, startPoint y: 157, endPoint x: 162, endPoint y: 160, distance: 25.8
click at [185, 153] on img at bounding box center [453, 105] width 793 height 281
click at [173, 152] on img at bounding box center [453, 105] width 793 height 281
drag, startPoint x: 185, startPoint y: 162, endPoint x: 186, endPoint y: 145, distance: 17.2
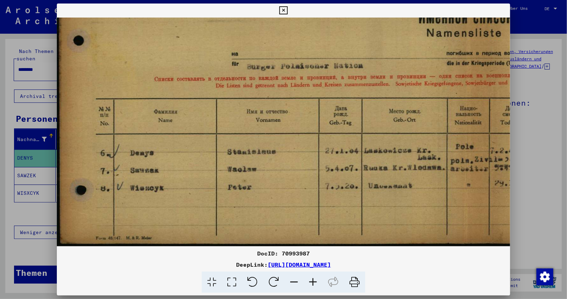
click at [186, 145] on img at bounding box center [453, 105] width 793 height 281
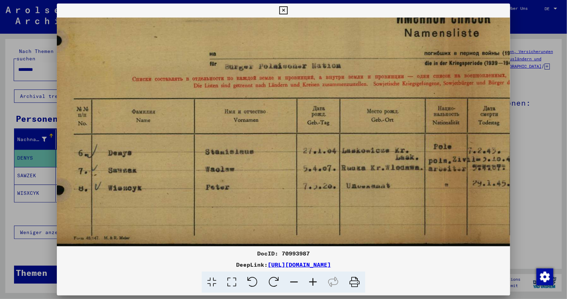
scroll to position [53, 18]
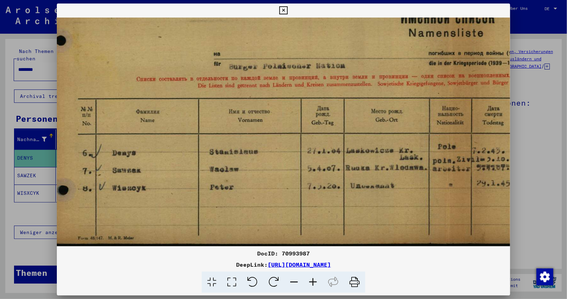
drag, startPoint x: 196, startPoint y: 193, endPoint x: 181, endPoint y: 175, distance: 23.9
click at [180, 175] on img at bounding box center [435, 105] width 793 height 281
drag, startPoint x: 340, startPoint y: 12, endPoint x: 327, endPoint y: 5, distance: 15.1
click at [327, 5] on div "DocID: 70993987 DeepLink: [URL][DOMAIN_NAME]" at bounding box center [284, 148] width 454 height 289
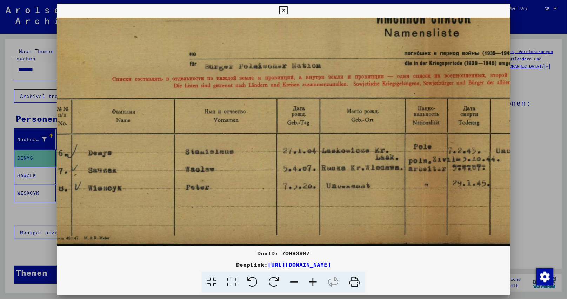
scroll to position [51, 18]
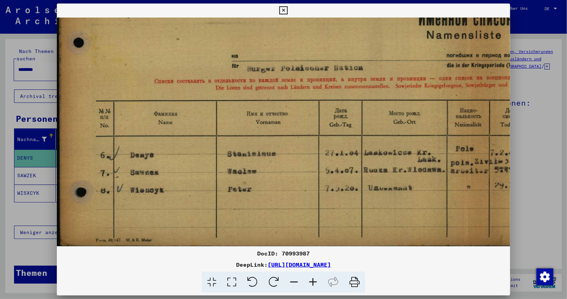
drag, startPoint x: 261, startPoint y: 219, endPoint x: 403, endPoint y: 178, distance: 147.8
click at [401, 176] on img at bounding box center [453, 107] width 793 height 281
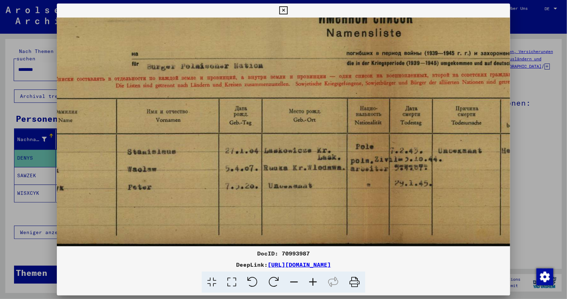
scroll to position [53, 11]
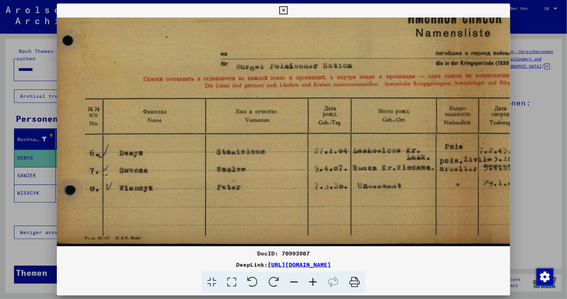
drag, startPoint x: 376, startPoint y: 186, endPoint x: 367, endPoint y: 139, distance: 48.6
click at [366, 129] on img at bounding box center [442, 105] width 793 height 281
click at [360, 223] on img at bounding box center [442, 105] width 793 height 281
click at [282, 7] on icon at bounding box center [283, 10] width 8 height 8
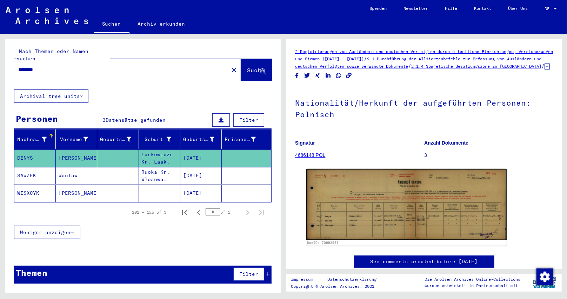
drag, startPoint x: 219, startPoint y: 171, endPoint x: 176, endPoint y: 168, distance: 43.6
click at [176, 168] on mat-row "SAWZEK Waolaw Ruoka Kr. Wloanwa. [DATE]" at bounding box center [142, 176] width 257 height 18
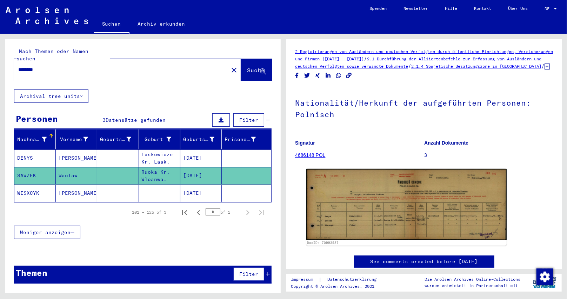
copy mat-row "[DATE]"
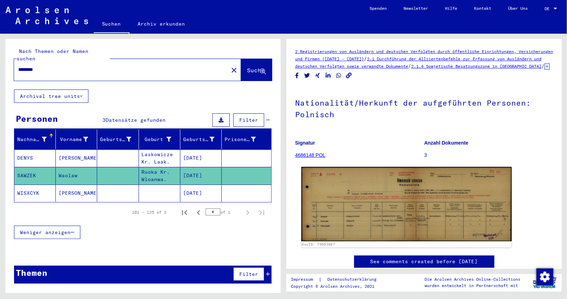
click at [359, 221] on img at bounding box center [406, 204] width 210 height 75
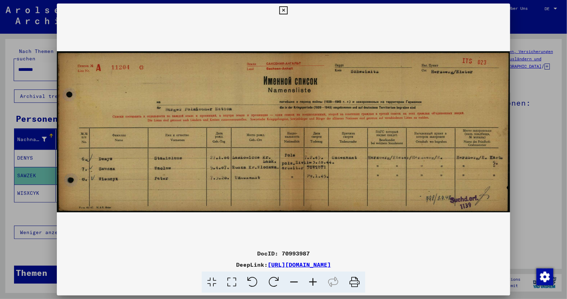
click at [282, 9] on icon at bounding box center [283, 10] width 8 height 8
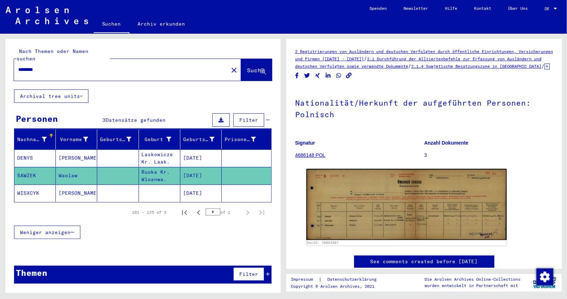
drag, startPoint x: 220, startPoint y: 186, endPoint x: 180, endPoint y: 184, distance: 39.7
click at [180, 185] on mat-cell "[DATE]" at bounding box center [200, 193] width 41 height 17
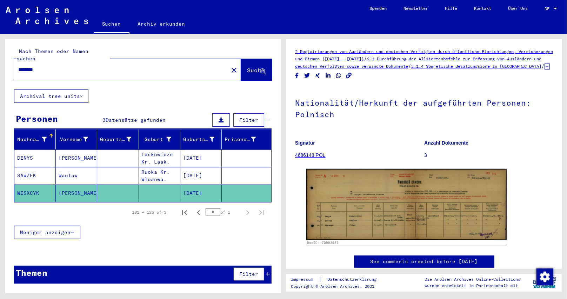
copy mat-cell "[DATE]"
click at [179, 235] on div "Nachname Vorname Geburtsname Geburt‏ Geburtsdatum Prisoner # [PERSON_NAME] Kr. …" at bounding box center [142, 188] width 275 height 119
drag, startPoint x: 41, startPoint y: 63, endPoint x: 46, endPoint y: 62, distance: 5.7
click at [46, 66] on input "********" at bounding box center [121, 69] width 206 height 7
type input "********"
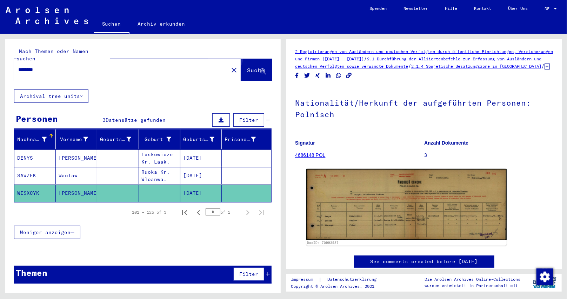
click at [250, 67] on span "Suche" at bounding box center [256, 70] width 18 height 7
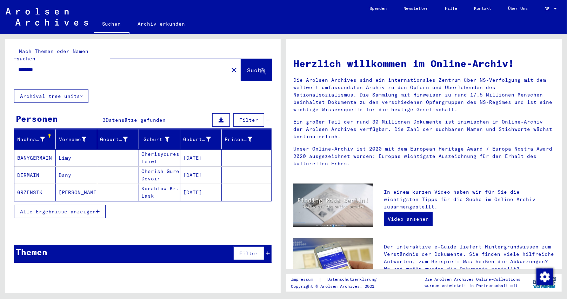
click at [207, 152] on mat-cell "[DATE]" at bounding box center [200, 157] width 41 height 17
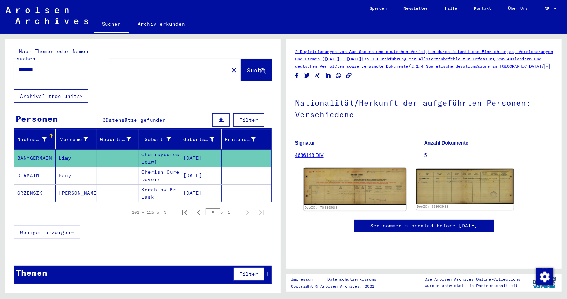
click at [370, 205] on img at bounding box center [355, 186] width 102 height 37
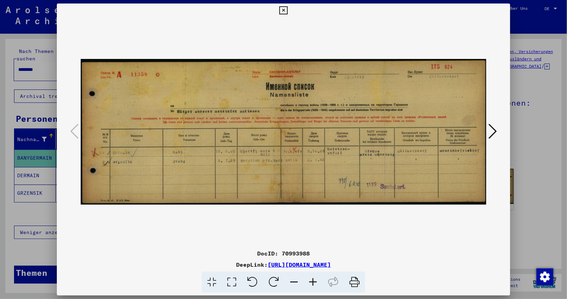
click at [315, 281] on icon at bounding box center [312, 282] width 19 height 21
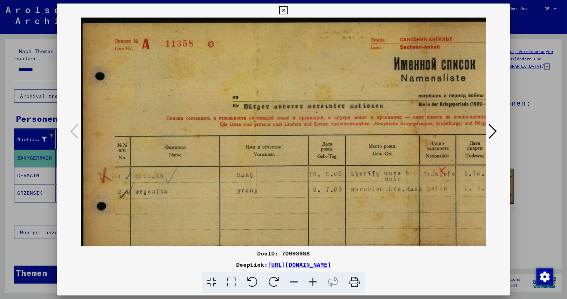
click at [315, 280] on icon at bounding box center [312, 282] width 19 height 21
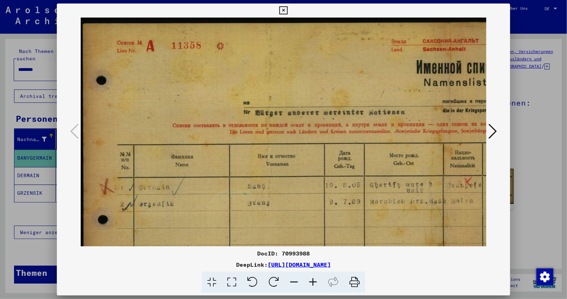
click at [315, 280] on icon at bounding box center [312, 282] width 19 height 21
drag, startPoint x: 315, startPoint y: 280, endPoint x: 314, endPoint y: 275, distance: 5.0
click at [315, 280] on icon at bounding box center [312, 282] width 19 height 21
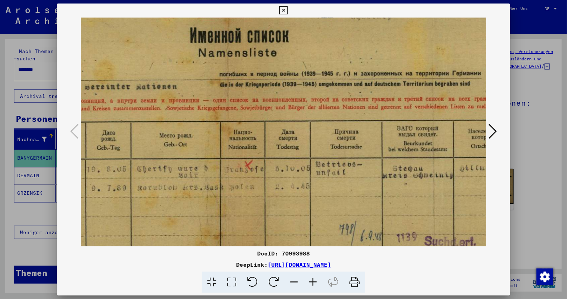
scroll to position [53, 361]
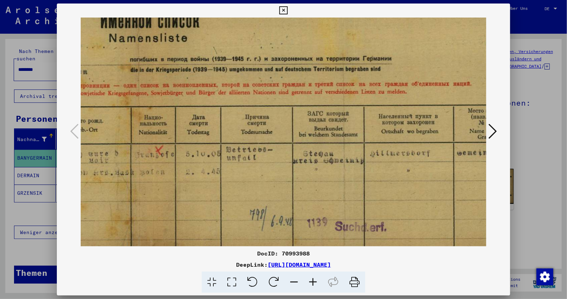
drag, startPoint x: 387, startPoint y: 127, endPoint x: 26, endPoint y: 99, distance: 362.5
click at [26, 99] on div "DocID: 70993988 DeepLink: [URL][DOMAIN_NAME]" at bounding box center [283, 149] width 567 height 299
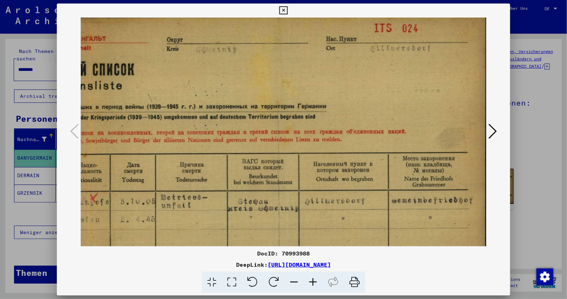
scroll to position [0, 427]
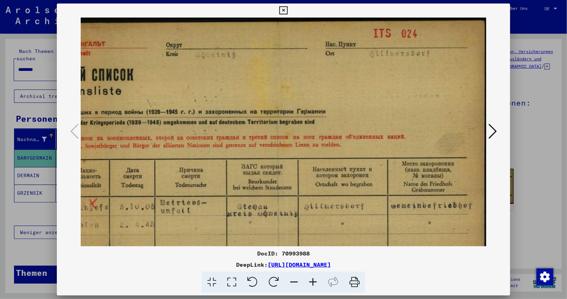
drag, startPoint x: 297, startPoint y: 150, endPoint x: 165, endPoint y: 236, distance: 158.5
click at [165, 236] on img at bounding box center [70, 167] width 832 height 299
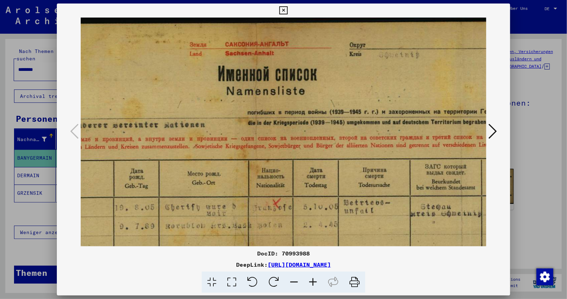
scroll to position [0, 95]
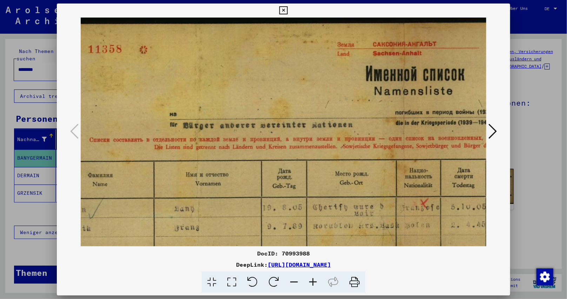
drag, startPoint x: 236, startPoint y: 128, endPoint x: 566, endPoint y: 129, distance: 330.5
click at [566, 129] on div "DocID: 70993988 DeepLink: [URL][DOMAIN_NAME]" at bounding box center [283, 149] width 567 height 299
click at [283, 12] on icon at bounding box center [283, 10] width 8 height 8
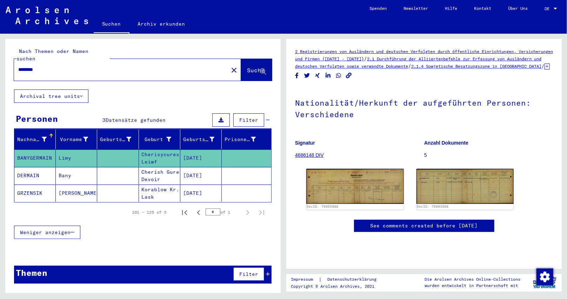
drag, startPoint x: 48, startPoint y: 63, endPoint x: 0, endPoint y: 40, distance: 53.4
click at [0, 40] on div "Nach Themen oder Namen suchen ******** close Suche Archival tree units Personen…" at bounding box center [141, 163] width 283 height 259
click at [352, 198] on img at bounding box center [355, 186] width 102 height 37
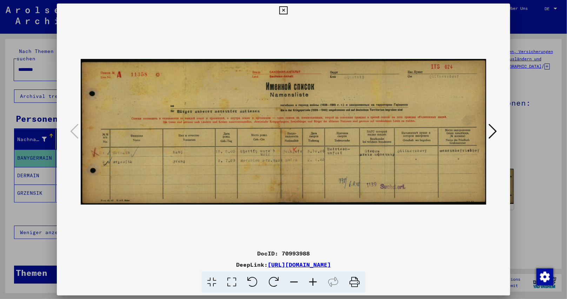
click at [317, 279] on icon at bounding box center [312, 282] width 19 height 21
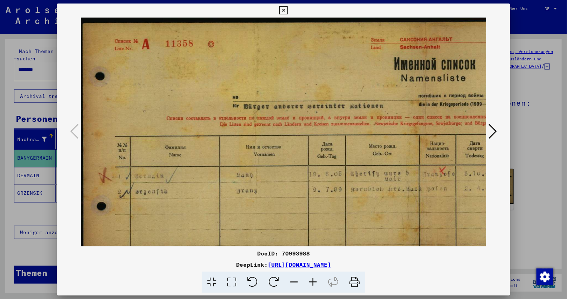
click at [317, 279] on icon at bounding box center [312, 282] width 19 height 21
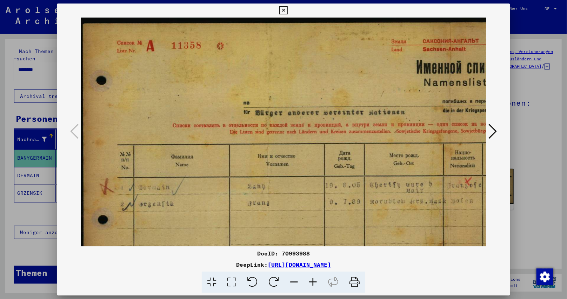
click at [495, 128] on icon at bounding box center [492, 131] width 8 height 17
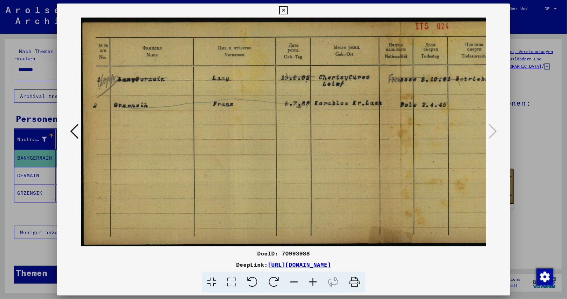
click at [315, 280] on icon at bounding box center [312, 282] width 19 height 21
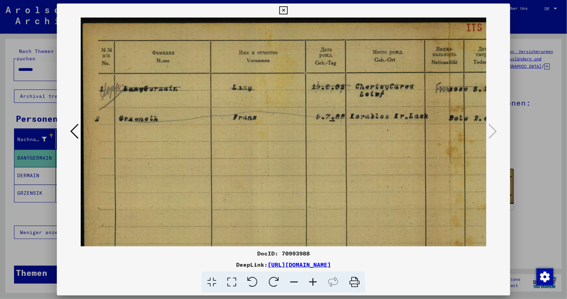
click at [315, 280] on icon at bounding box center [312, 282] width 19 height 21
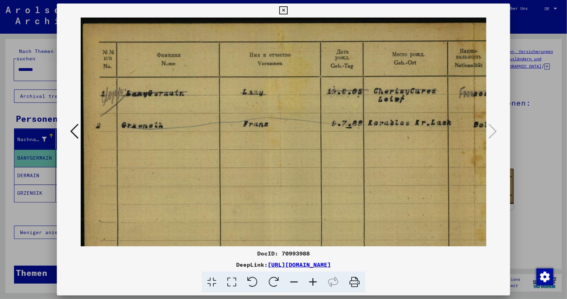
click at [314, 280] on icon at bounding box center [312, 282] width 19 height 21
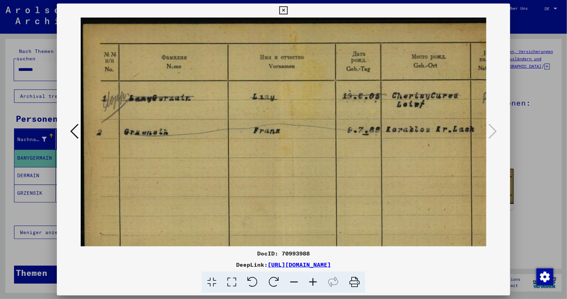
click at [314, 280] on icon at bounding box center [312, 282] width 19 height 21
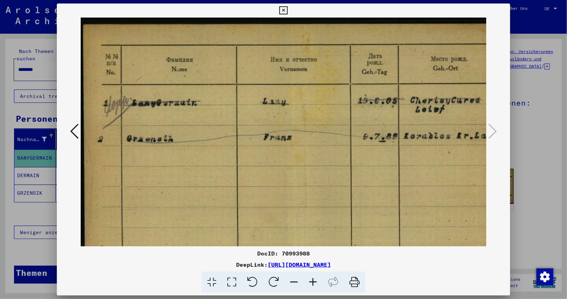
click at [314, 280] on icon at bounding box center [312, 282] width 19 height 21
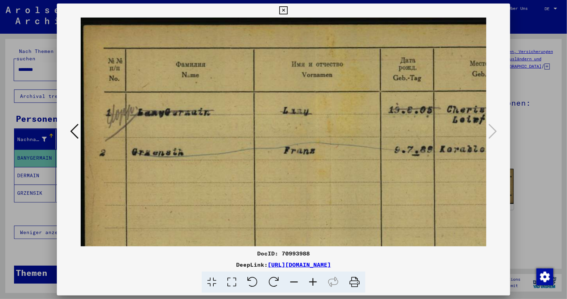
click at [314, 280] on icon at bounding box center [312, 282] width 19 height 21
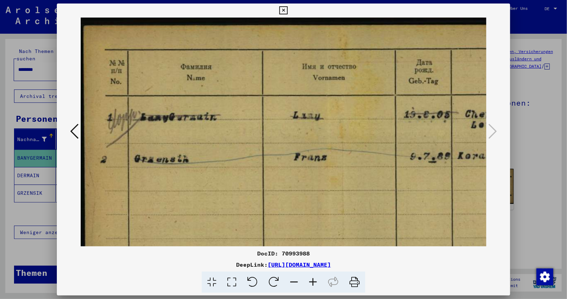
scroll to position [0, 61]
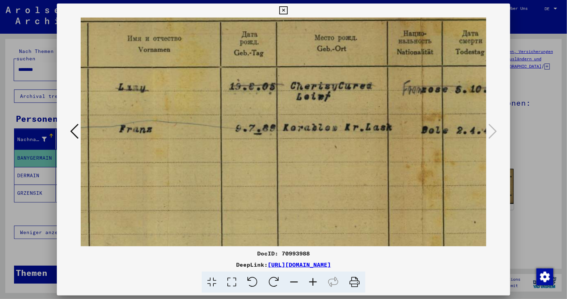
drag, startPoint x: 376, startPoint y: 212, endPoint x: 201, endPoint y: 182, distance: 177.5
click at [201, 182] on img at bounding box center [421, 173] width 1031 height 369
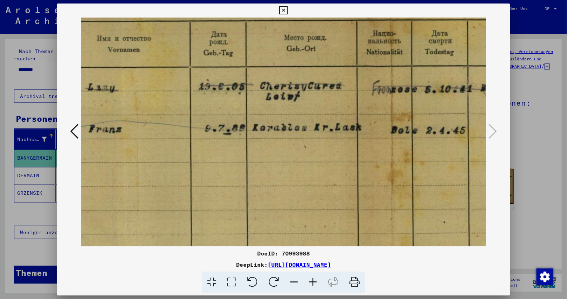
scroll to position [28, 215]
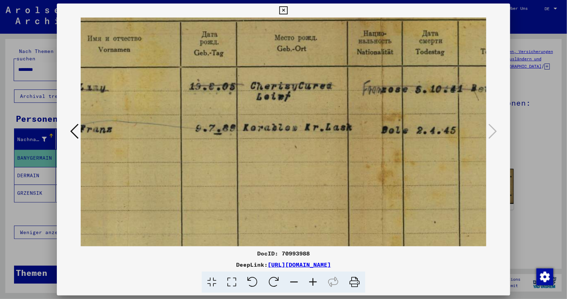
drag, startPoint x: 332, startPoint y: 174, endPoint x: 302, endPoint y: 174, distance: 30.2
click at [302, 174] on img at bounding box center [381, 173] width 1031 height 369
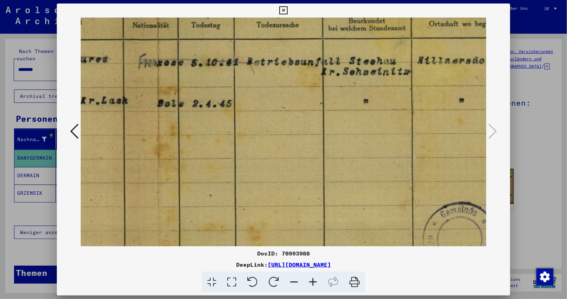
drag, startPoint x: 327, startPoint y: 173, endPoint x: 102, endPoint y: 147, distance: 226.5
click at [102, 147] on img at bounding box center [157, 147] width 1031 height 369
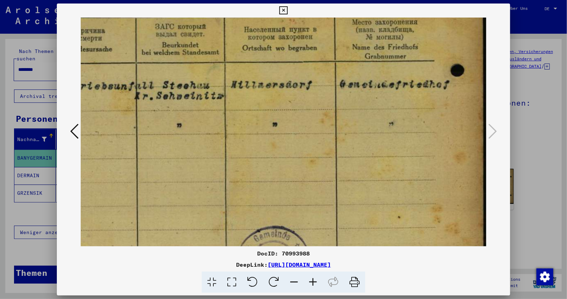
scroll to position [31, 626]
drag, startPoint x: 339, startPoint y: 127, endPoint x: 18, endPoint y: 151, distance: 322.6
click at [18, 151] on div "DocID: 70993988 DeepLink: [URL][DOMAIN_NAME]" at bounding box center [283, 149] width 567 height 299
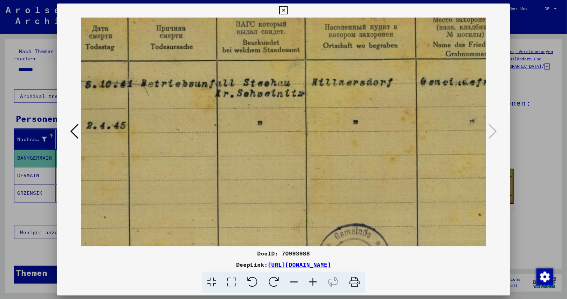
scroll to position [35, 480]
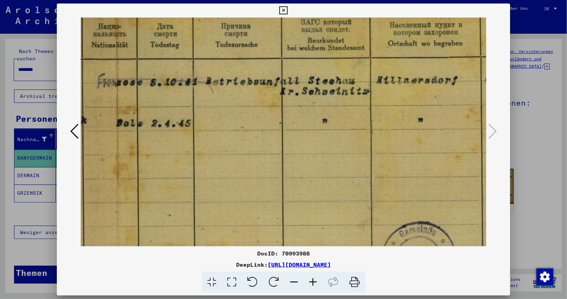
drag, startPoint x: 254, startPoint y: 146, endPoint x: 399, endPoint y: 142, distance: 145.6
click at [399, 142] on img at bounding box center [116, 166] width 1031 height 369
click at [284, 10] on icon at bounding box center [283, 10] width 8 height 8
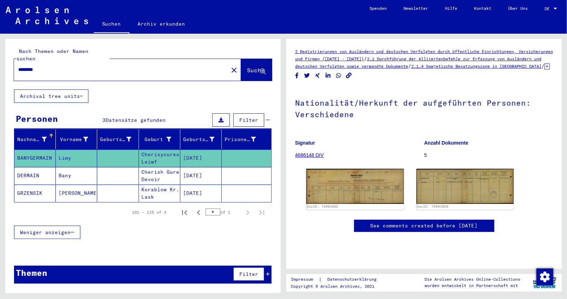
drag, startPoint x: 185, startPoint y: 183, endPoint x: 217, endPoint y: 183, distance: 32.6
click at [217, 185] on mat-row "GRZENSIK [PERSON_NAME] Kr. Lask [DATE]" at bounding box center [142, 194] width 257 height 18
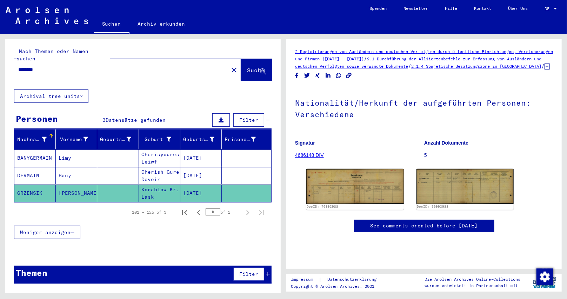
click at [220, 186] on mat-cell "[DATE]" at bounding box center [200, 193] width 41 height 17
click at [253, 190] on mat-cell at bounding box center [246, 193] width 49 height 17
drag, startPoint x: 218, startPoint y: 186, endPoint x: 183, endPoint y: 185, distance: 34.7
click at [183, 185] on mat-cell "[DATE]" at bounding box center [200, 193] width 41 height 17
copy mat-cell "[DATE]"
